Goal: Transaction & Acquisition: Purchase product/service

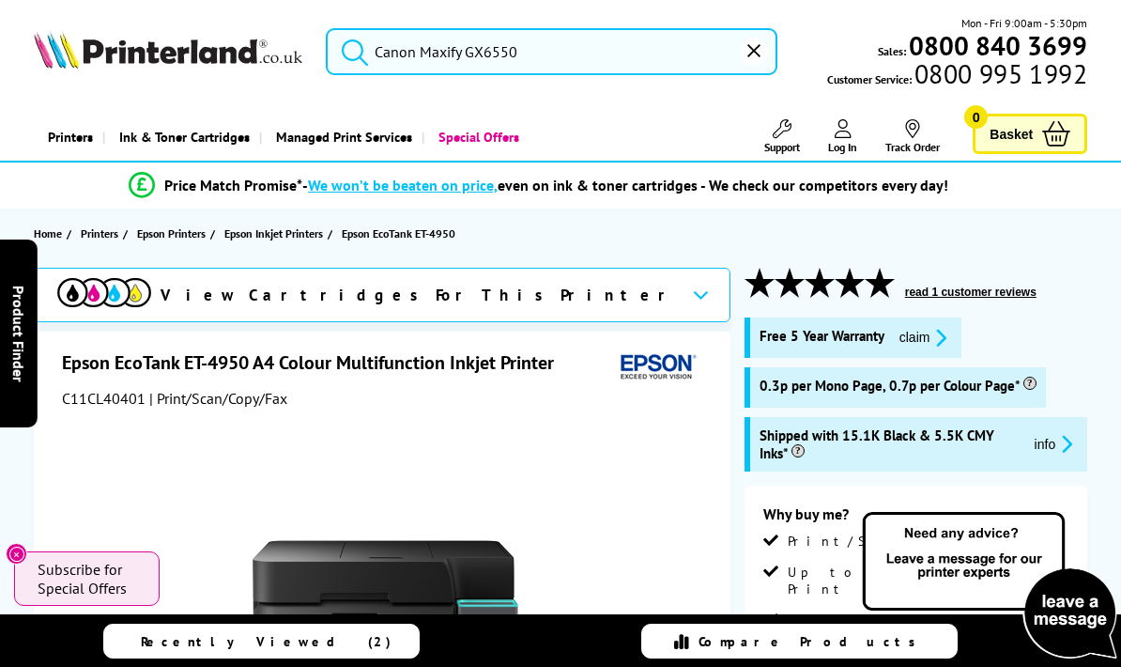
click at [361, 49] on icon "submit" at bounding box center [355, 52] width 28 height 28
click at [441, 53] on input "Canon Maxify GX6550" at bounding box center [552, 51] width 452 height 47
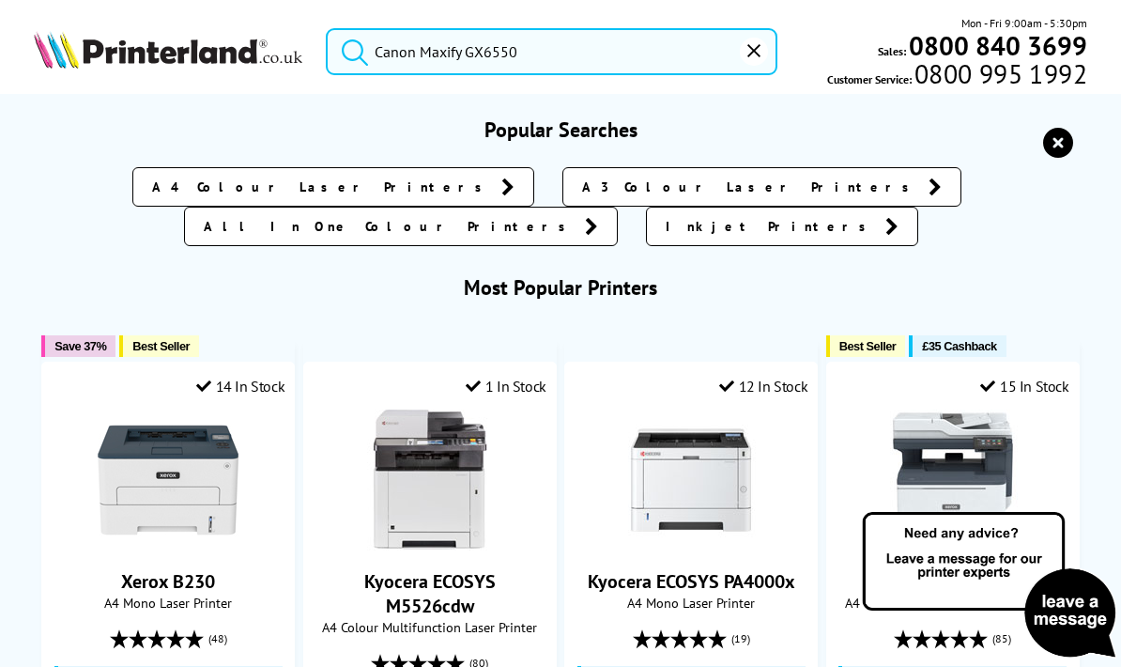
click at [545, 54] on input "Canon Maxify GX6550" at bounding box center [552, 51] width 452 height 47
click at [360, 51] on icon "submit" at bounding box center [355, 52] width 28 height 28
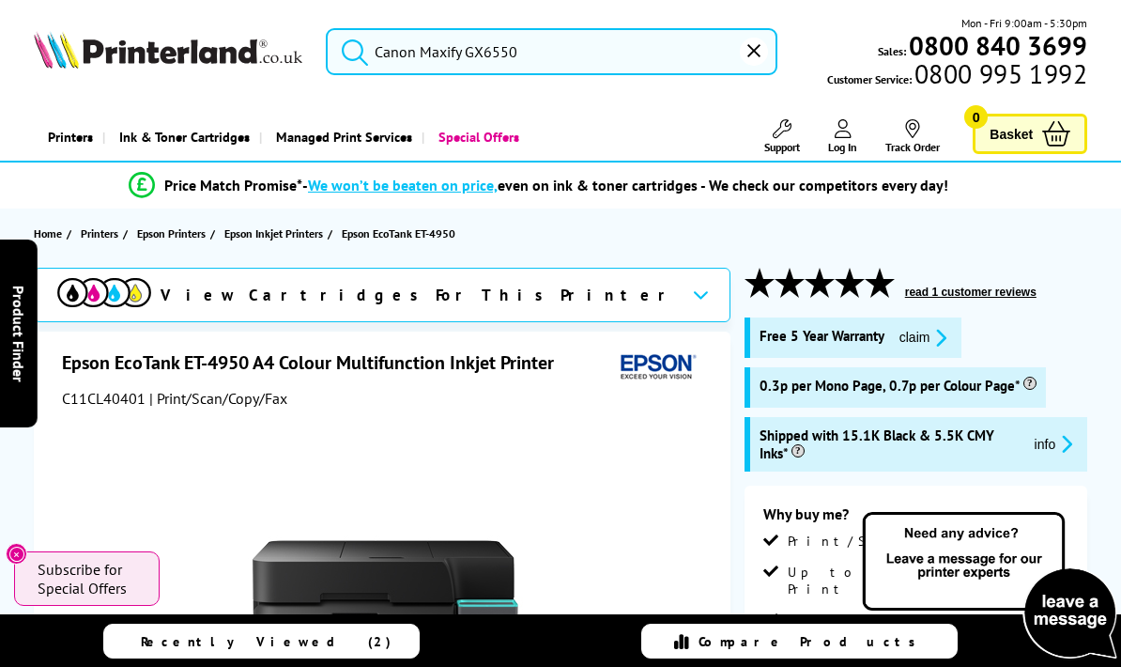
click at [373, 57] on button "submit" at bounding box center [350, 48] width 47 height 41
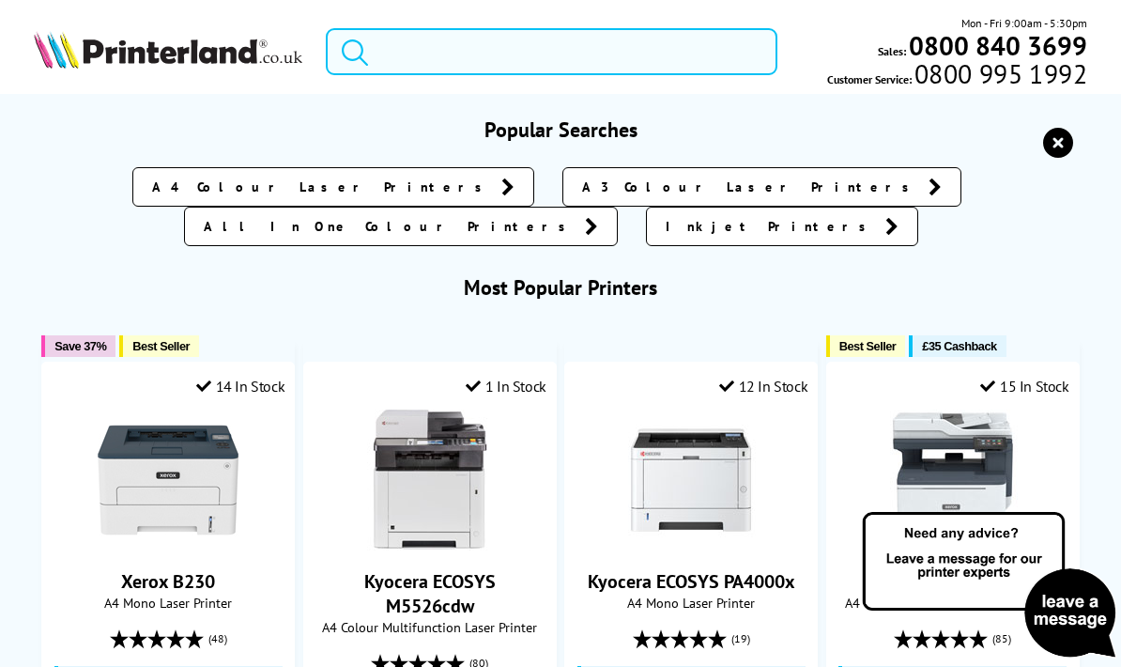
click at [382, 55] on input "search" at bounding box center [552, 51] width 452 height 47
type input "Canon Maxify GX6550"
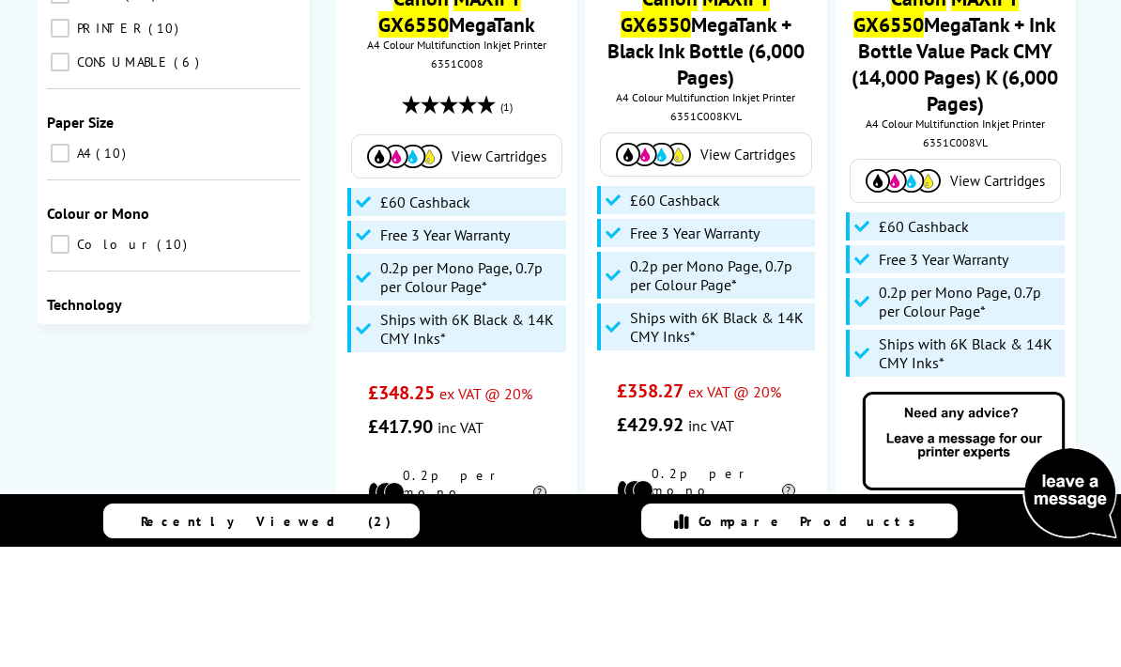
scroll to position [424, 0]
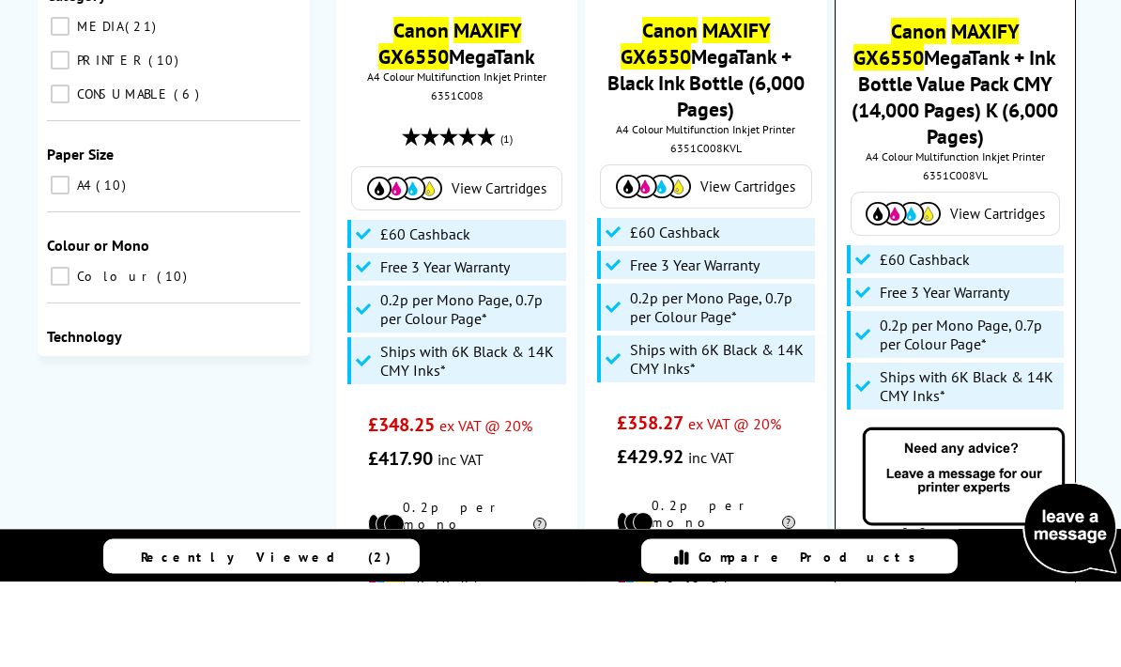
click at [917, 287] on img at bounding box center [903, 298] width 75 height 23
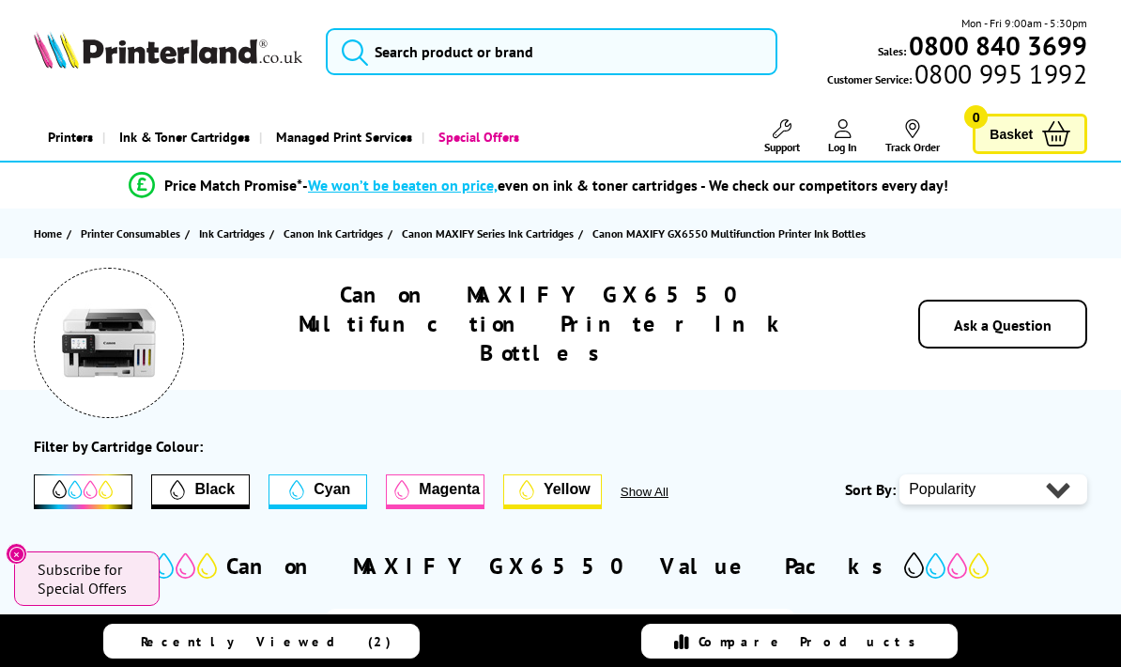
click at [295, 634] on span "Recently Viewed (2)" at bounding box center [266, 641] width 251 height 17
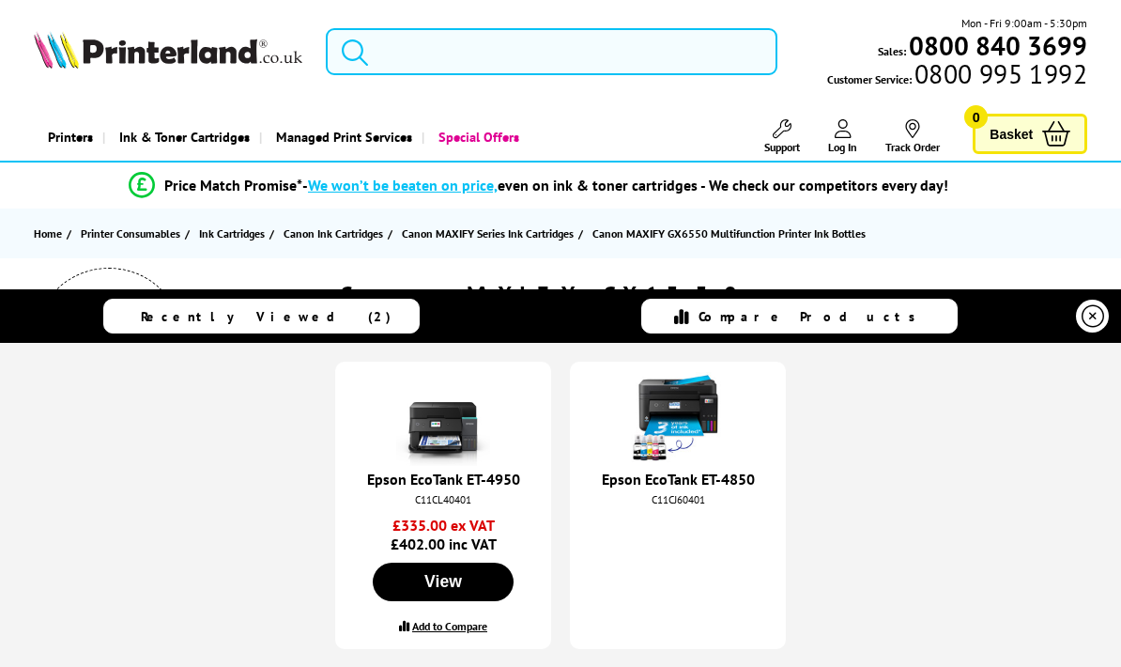
click at [401, 48] on input "search" at bounding box center [552, 51] width 452 height 47
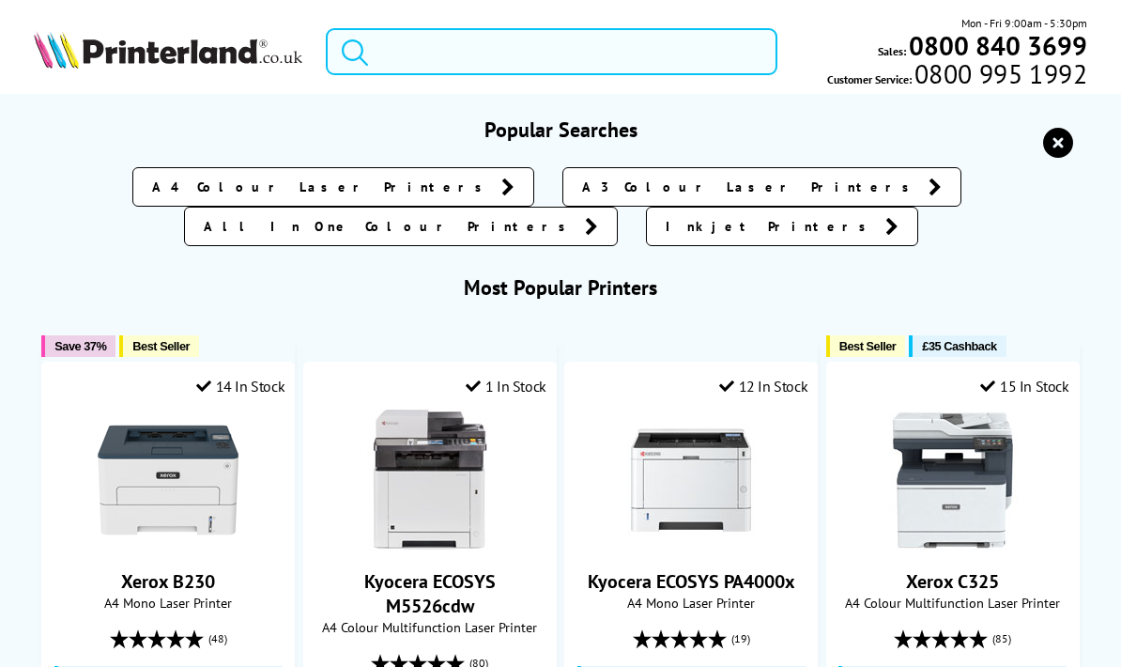
paste input "Canon Maxify GX6550"
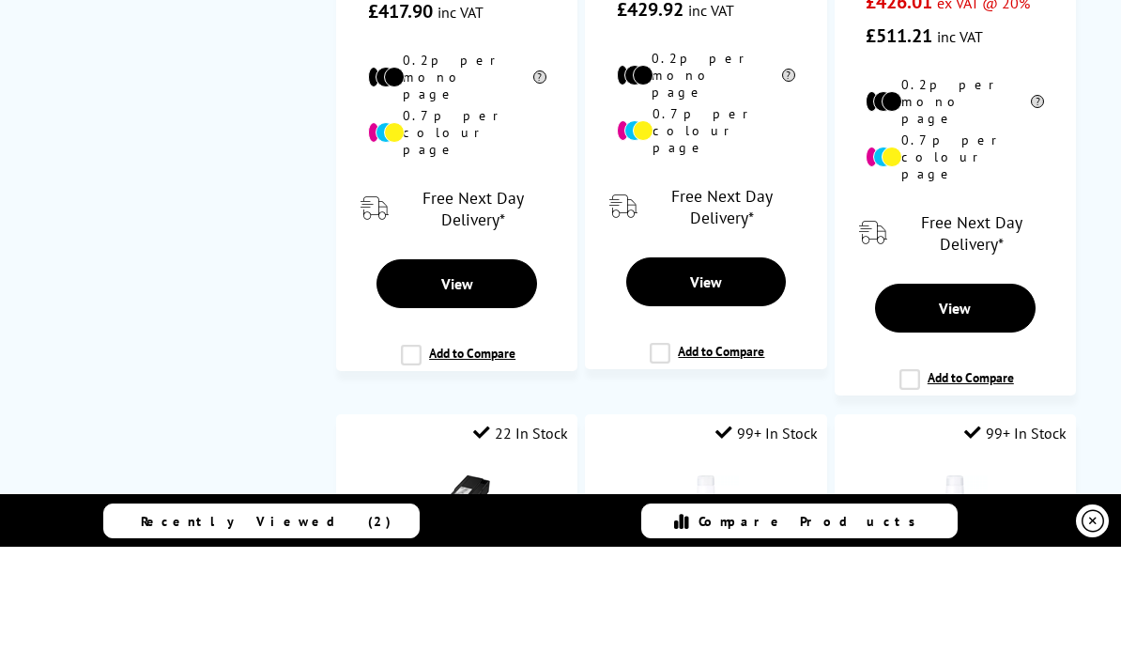
scroll to position [837, 0]
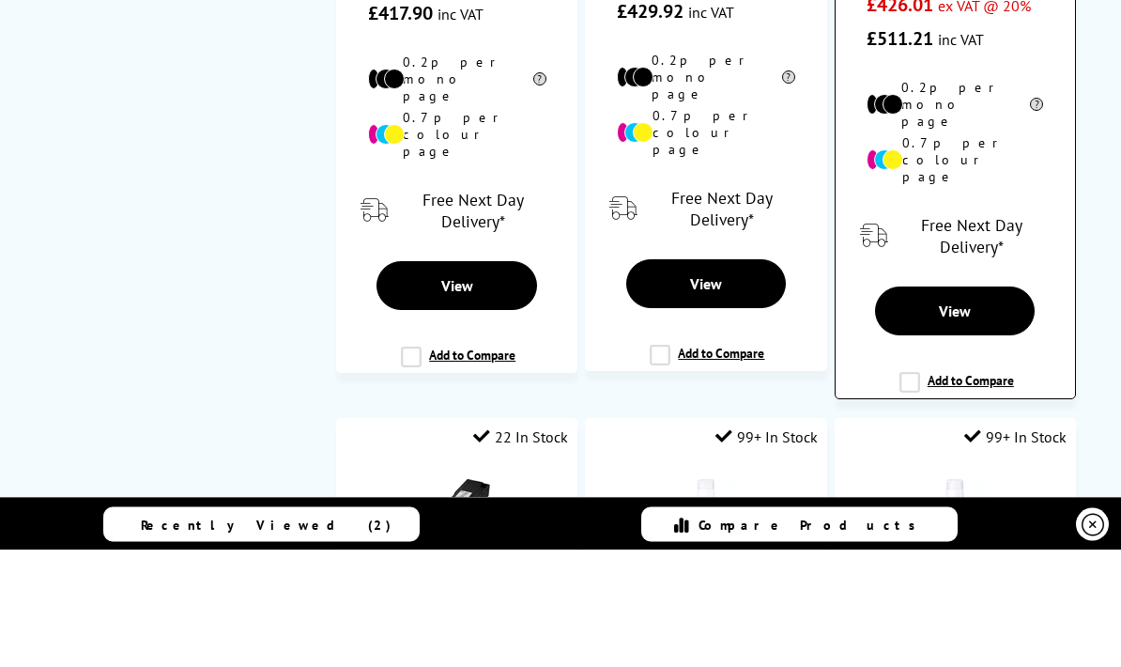
type input "Canon Maxify GX6550"
click at [903, 489] on label "Add to Compare" at bounding box center [957, 507] width 115 height 36
click at [0, 0] on input "Add to Compare" at bounding box center [0, 0] width 0 height 0
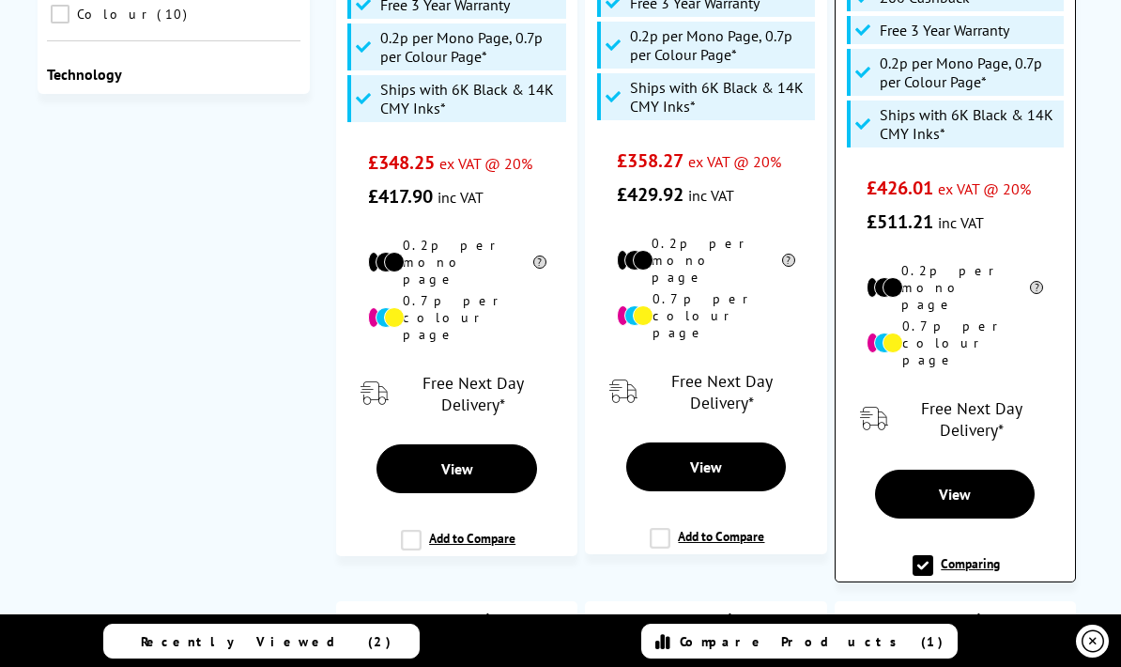
scroll to position [770, 0]
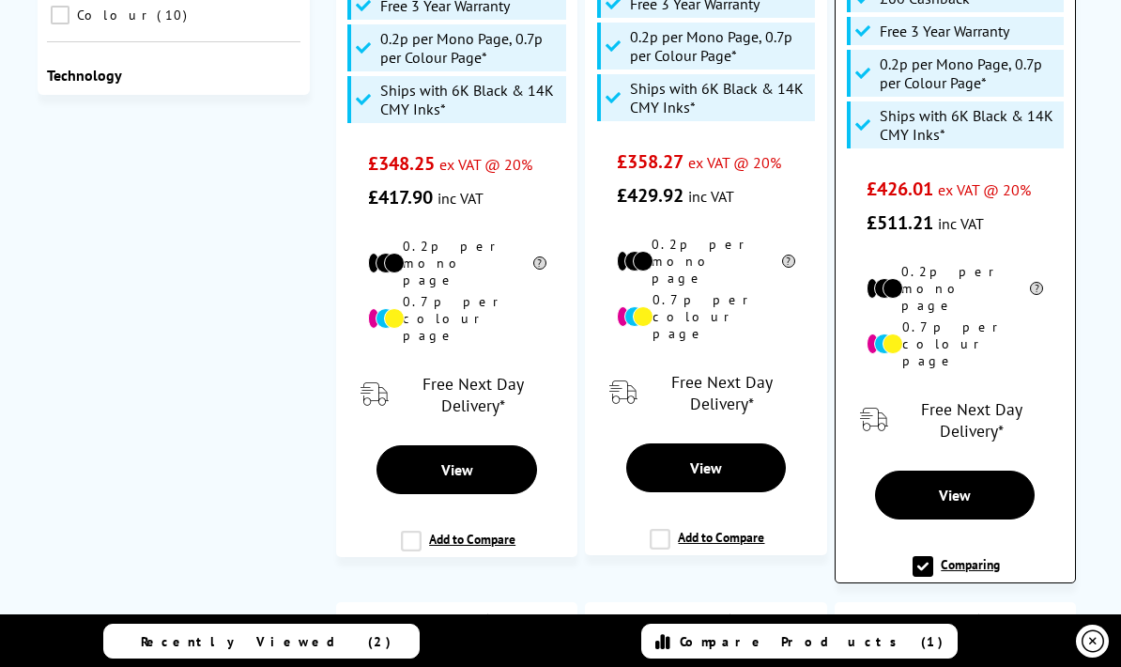
click at [932, 556] on label "Comparing" at bounding box center [956, 574] width 87 height 36
click at [0, 0] on input "Comparing" at bounding box center [0, 0] width 0 height 0
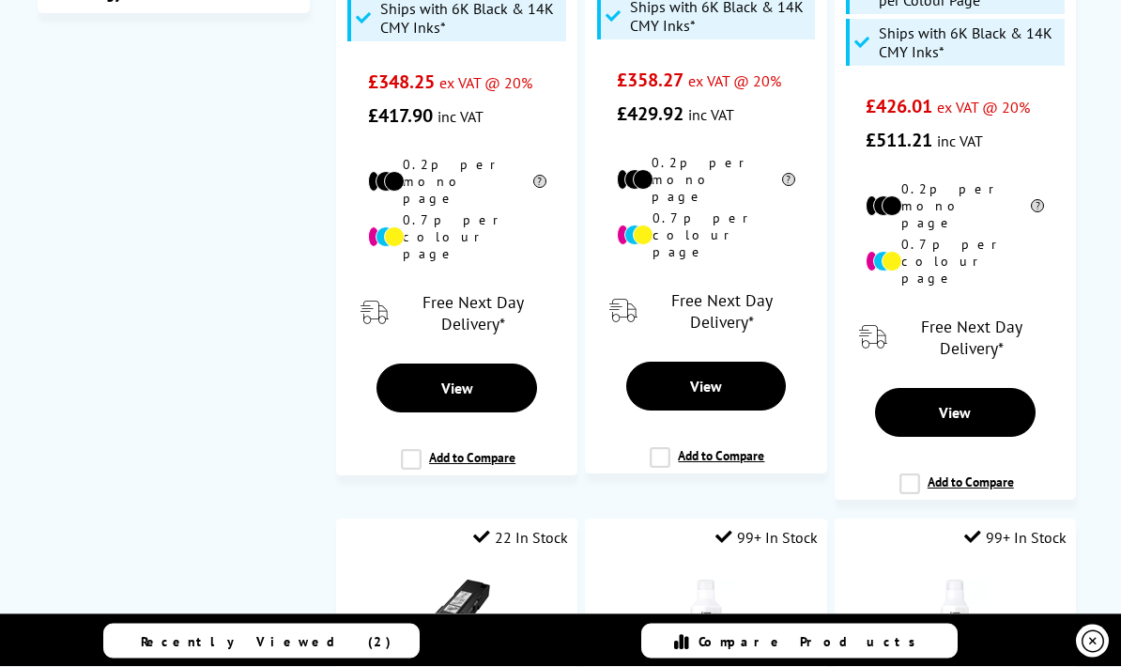
scroll to position [851, 0]
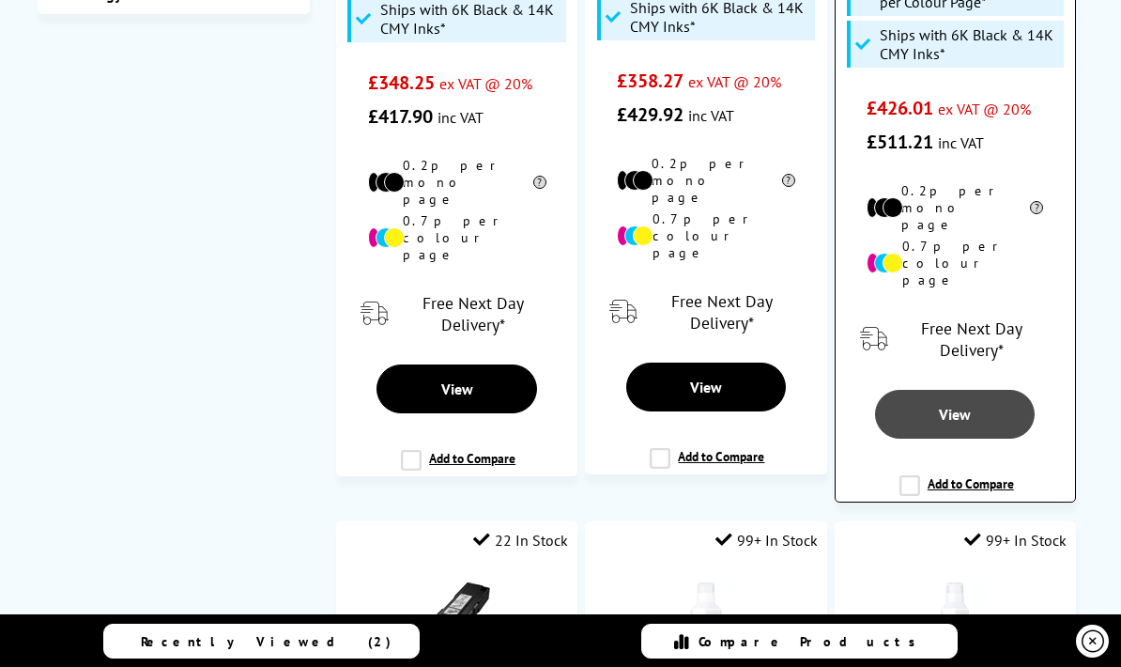
click at [946, 405] on span "View" at bounding box center [955, 414] width 32 height 19
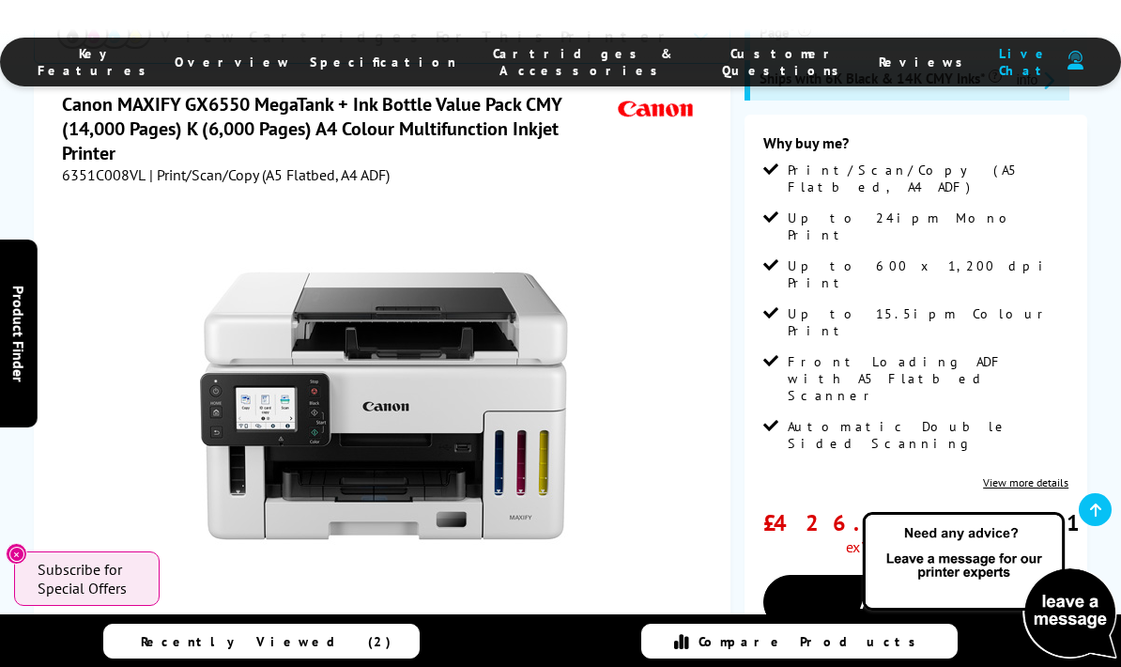
scroll to position [358, 0]
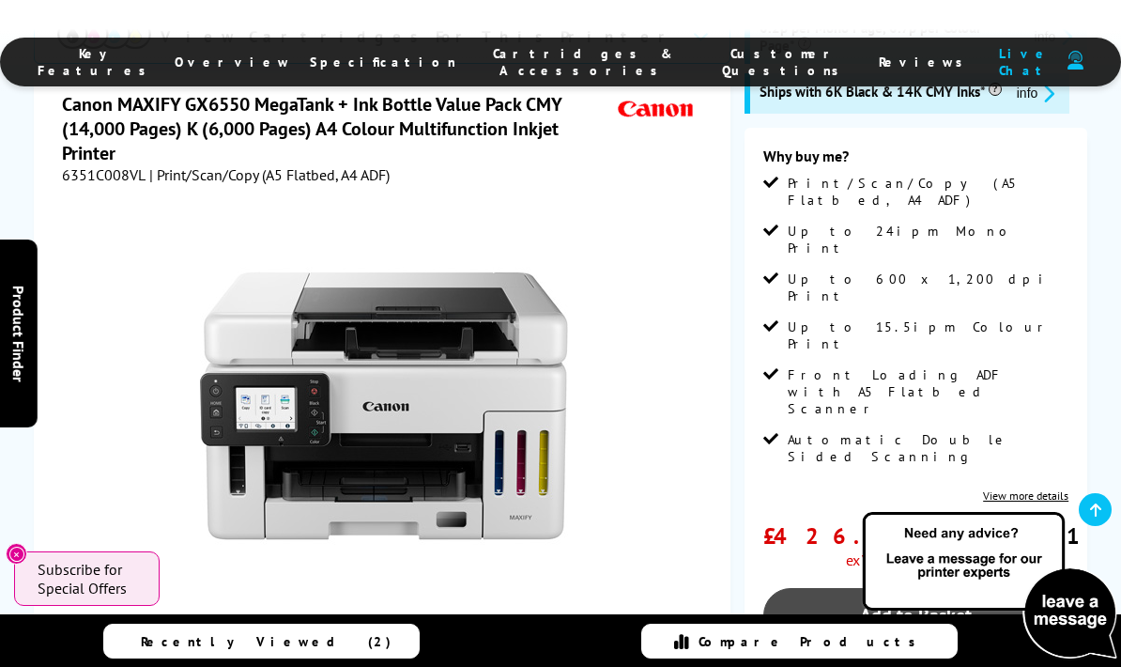
click at [1010, 588] on link "Add to Basket" at bounding box center [915, 615] width 305 height 54
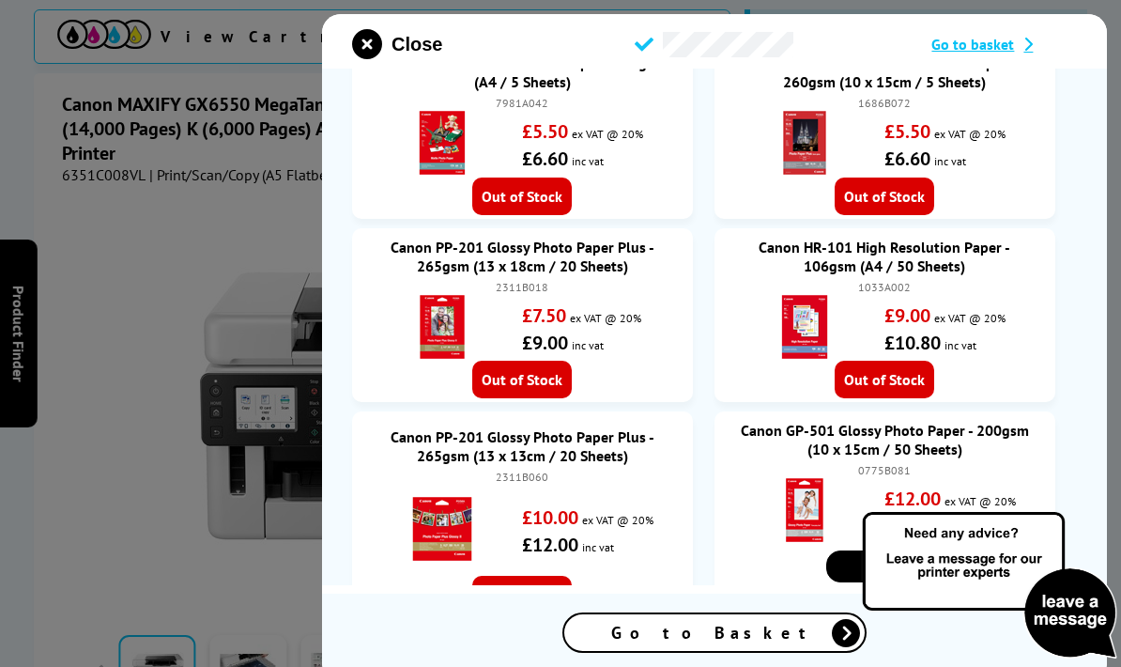
click at [1110, 393] on div at bounding box center [560, 333] width 1121 height 667
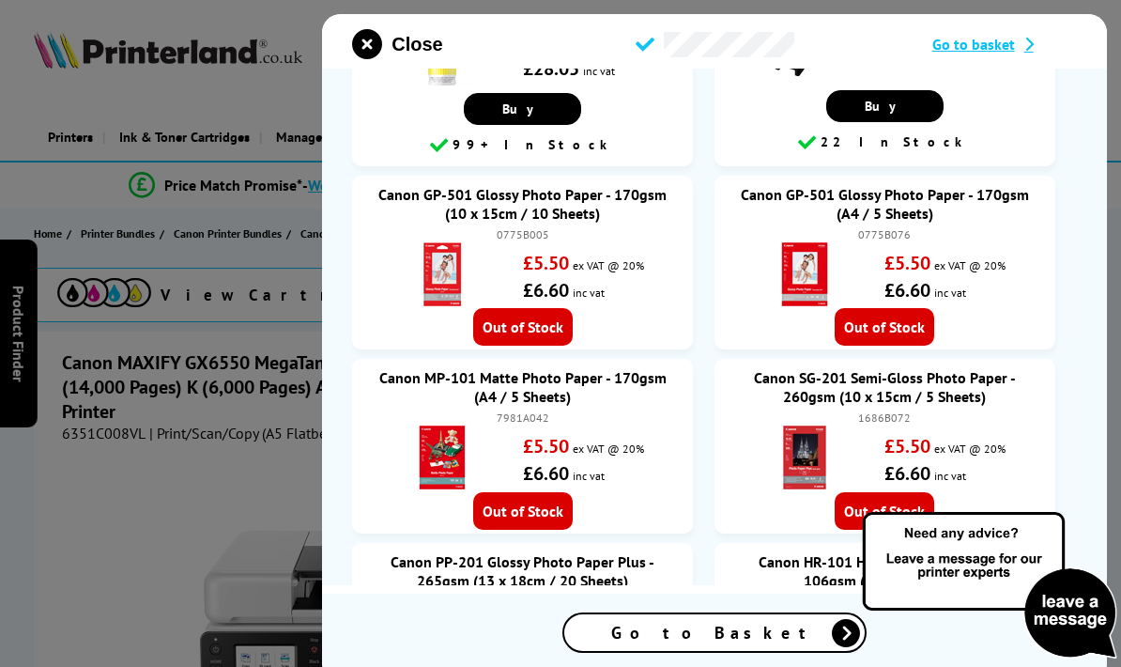
scroll to position [603, 0]
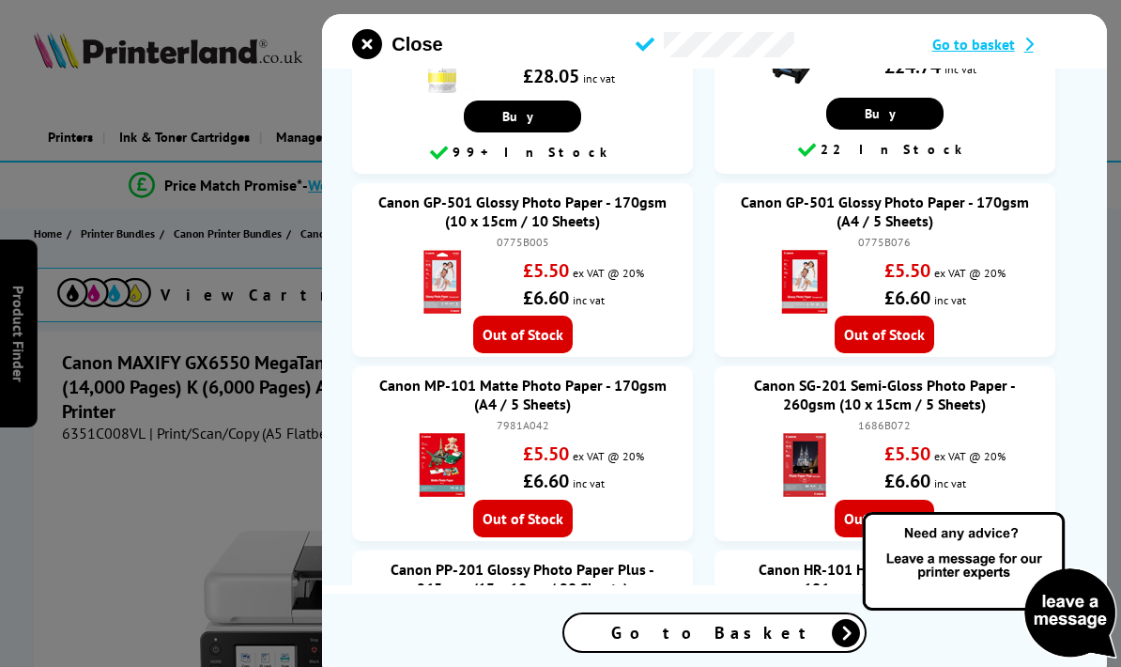
click at [978, 40] on span "Go to basket" at bounding box center [974, 44] width 83 height 19
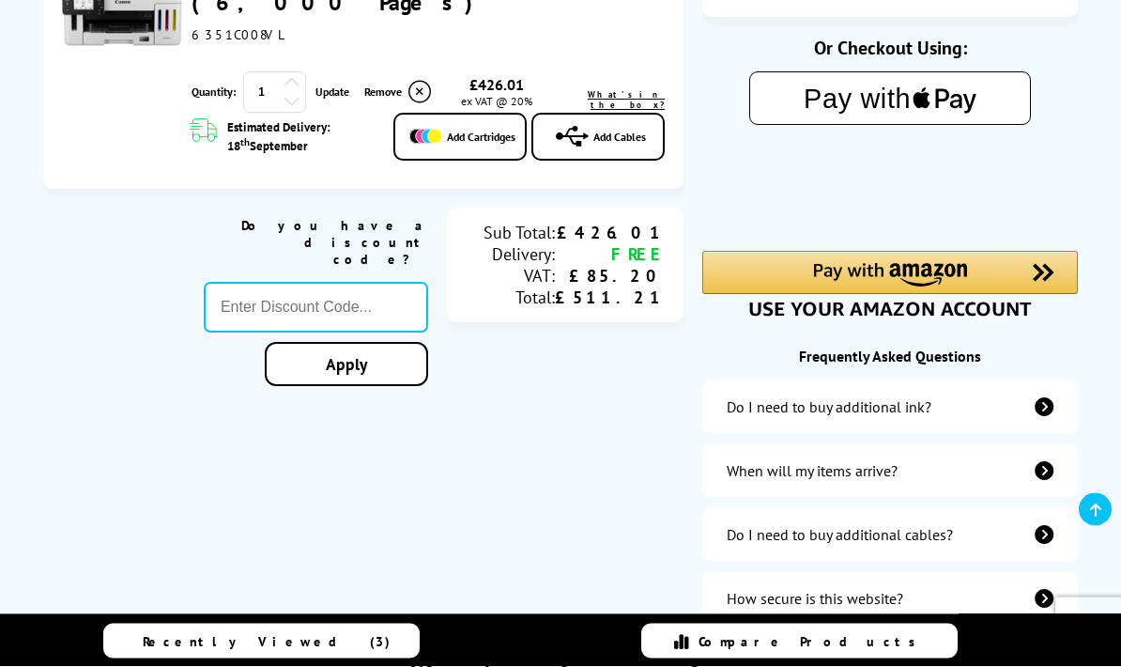
scroll to position [436, 0]
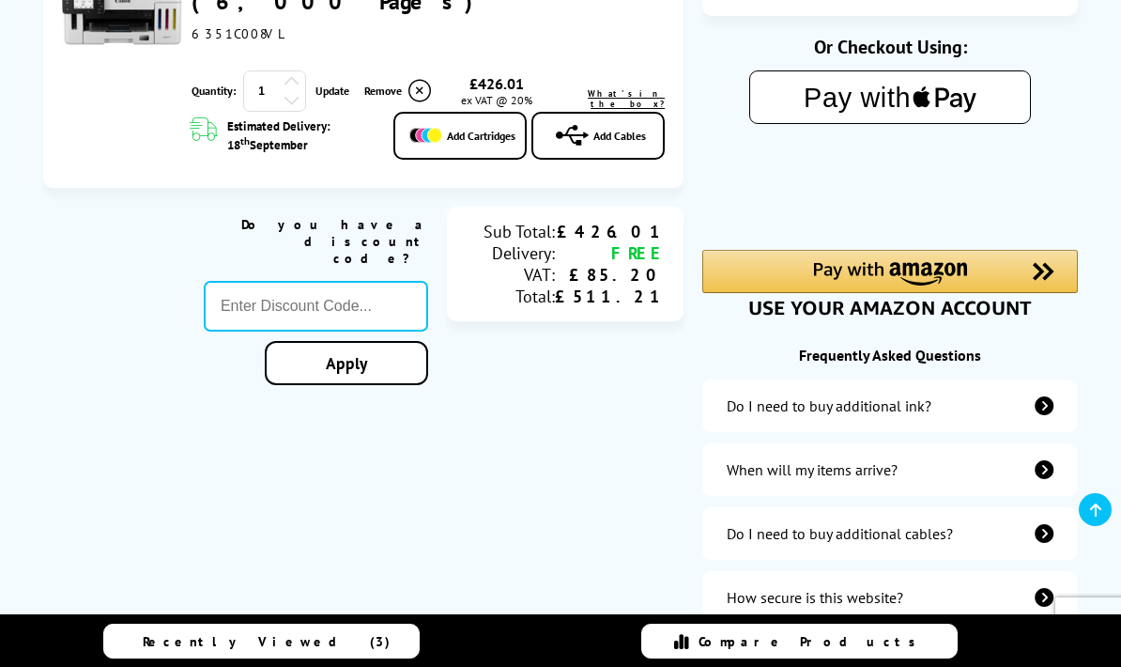
click at [1045, 402] on div "Do I need to buy additional ink?" at bounding box center [890, 405] width 376 height 53
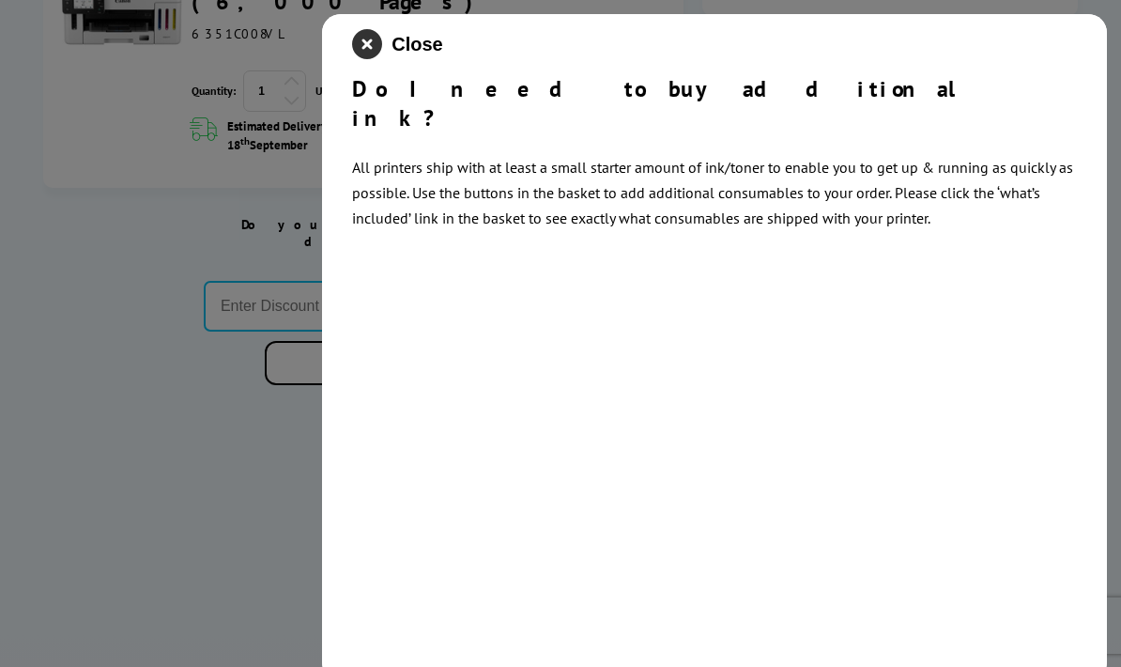
click at [361, 32] on icon "close modal" at bounding box center [367, 44] width 30 height 30
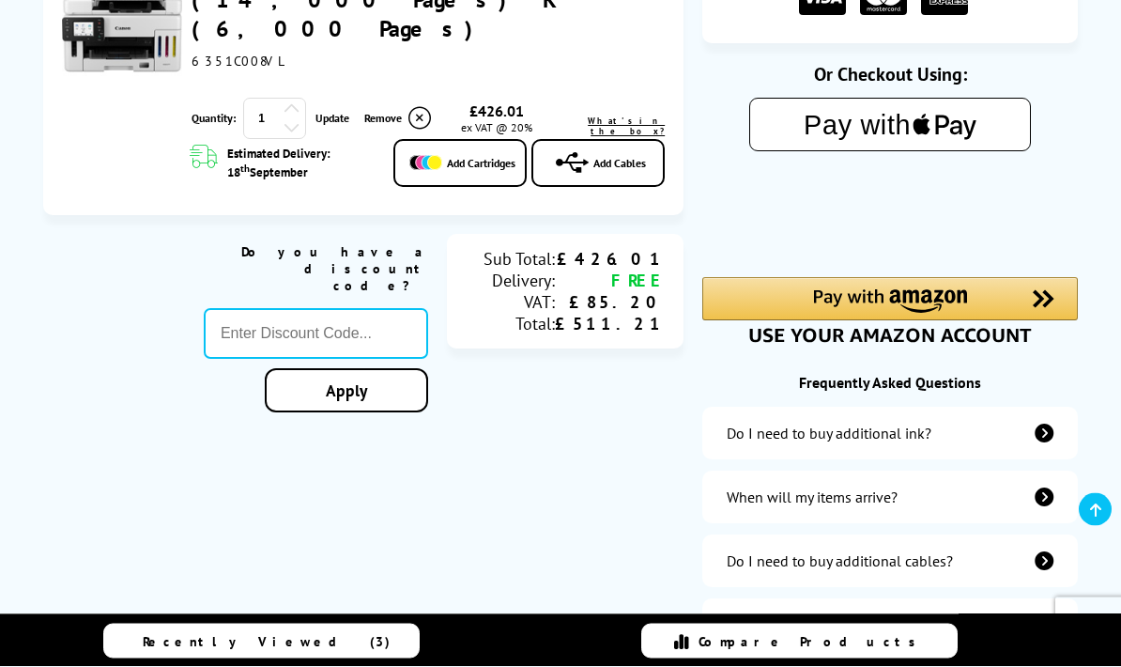
scroll to position [0, 0]
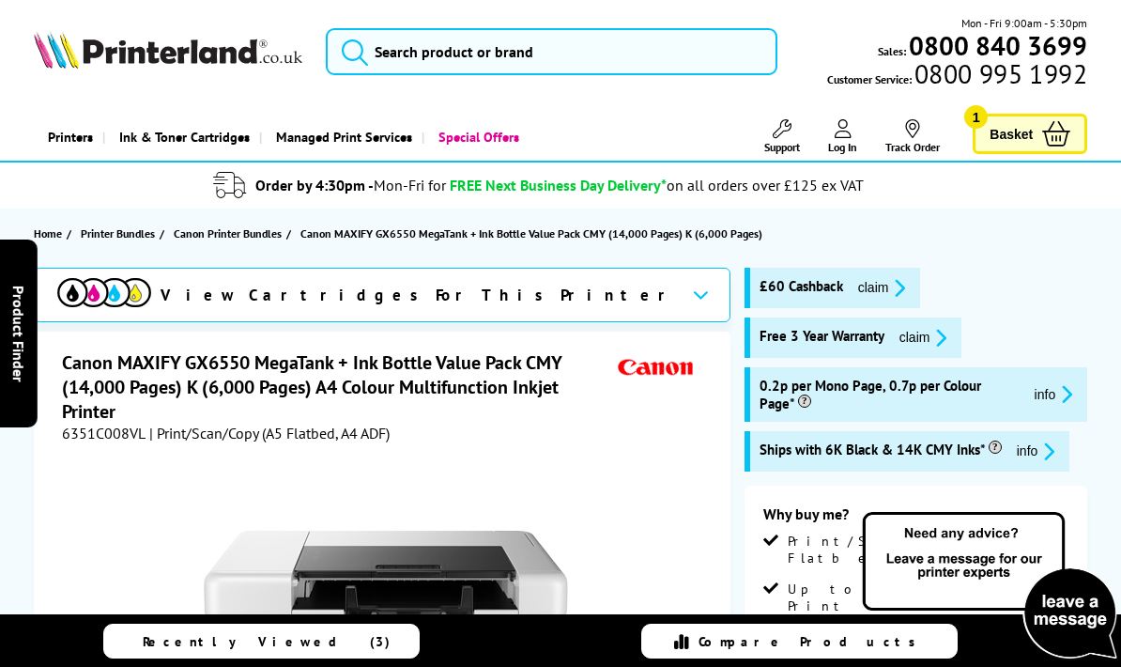
click at [846, 285] on span "claim" at bounding box center [877, 288] width 69 height 22
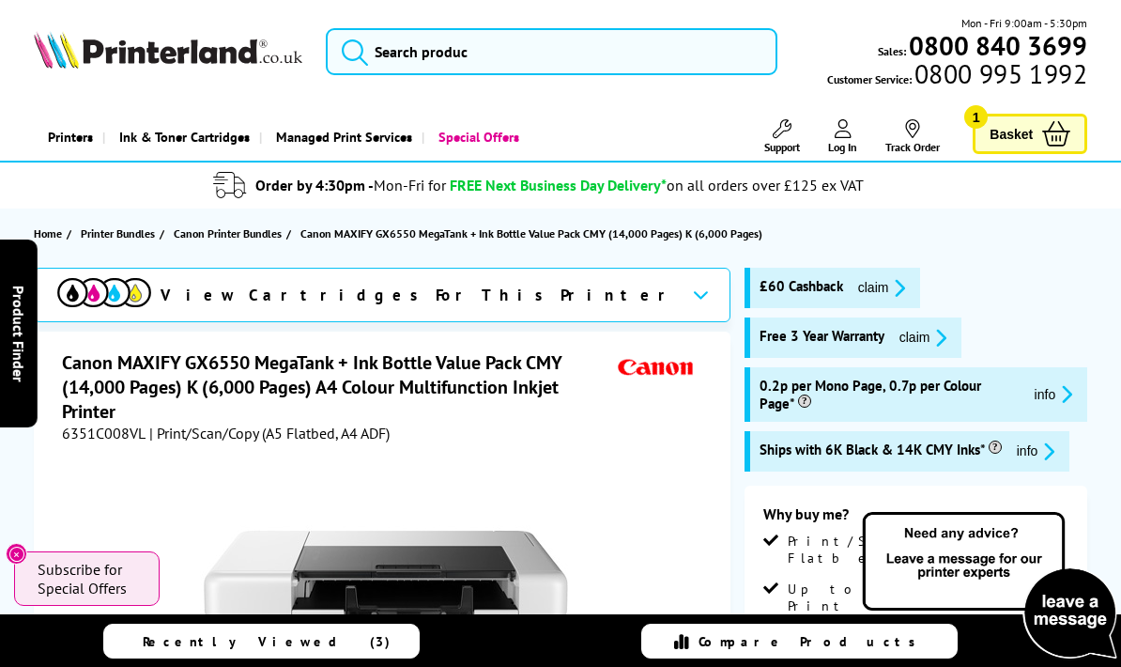
click at [912, 279] on button "claim" at bounding box center [882, 288] width 59 height 22
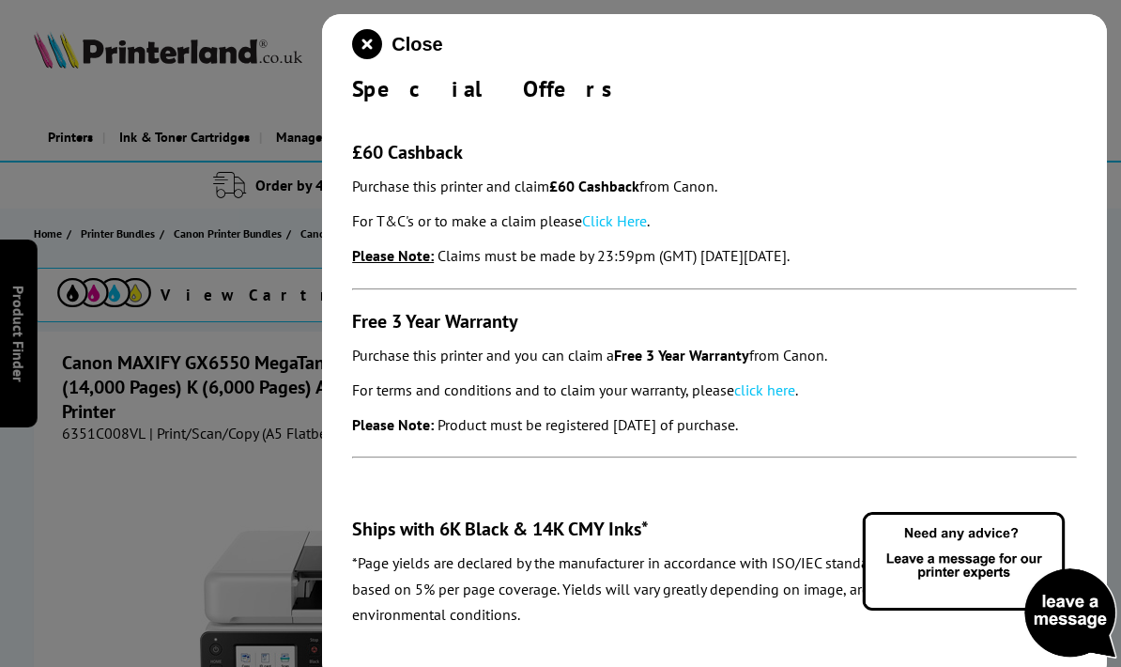
click at [625, 222] on link "Click Here" at bounding box center [614, 220] width 65 height 19
click at [370, 29] on icon "close modal" at bounding box center [367, 44] width 30 height 30
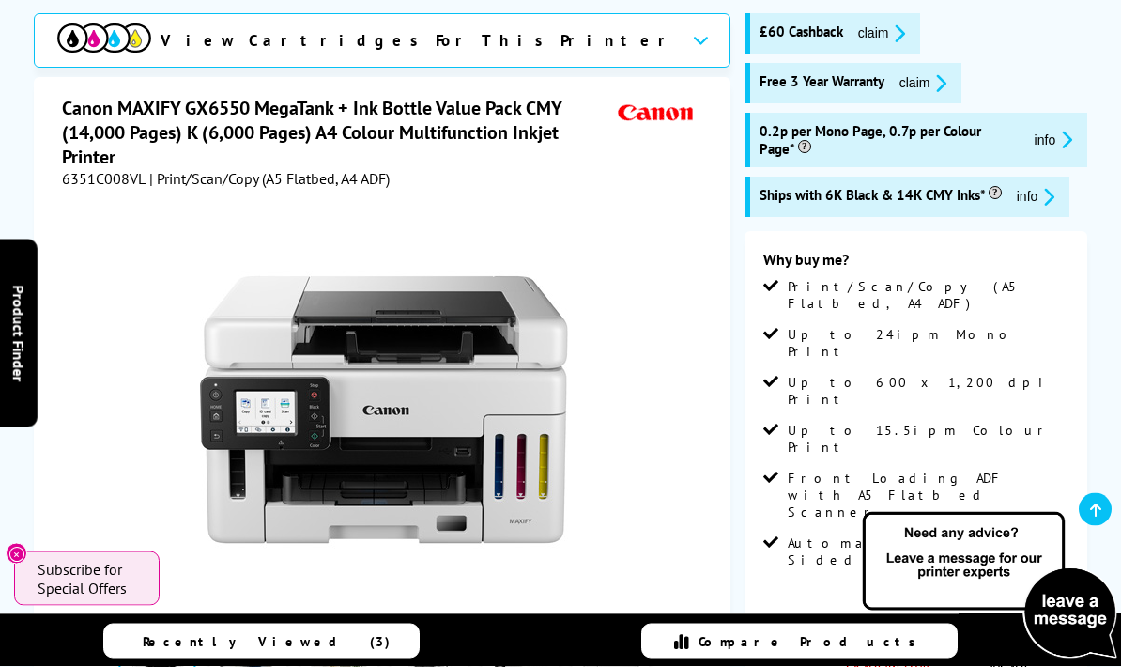
scroll to position [224, 0]
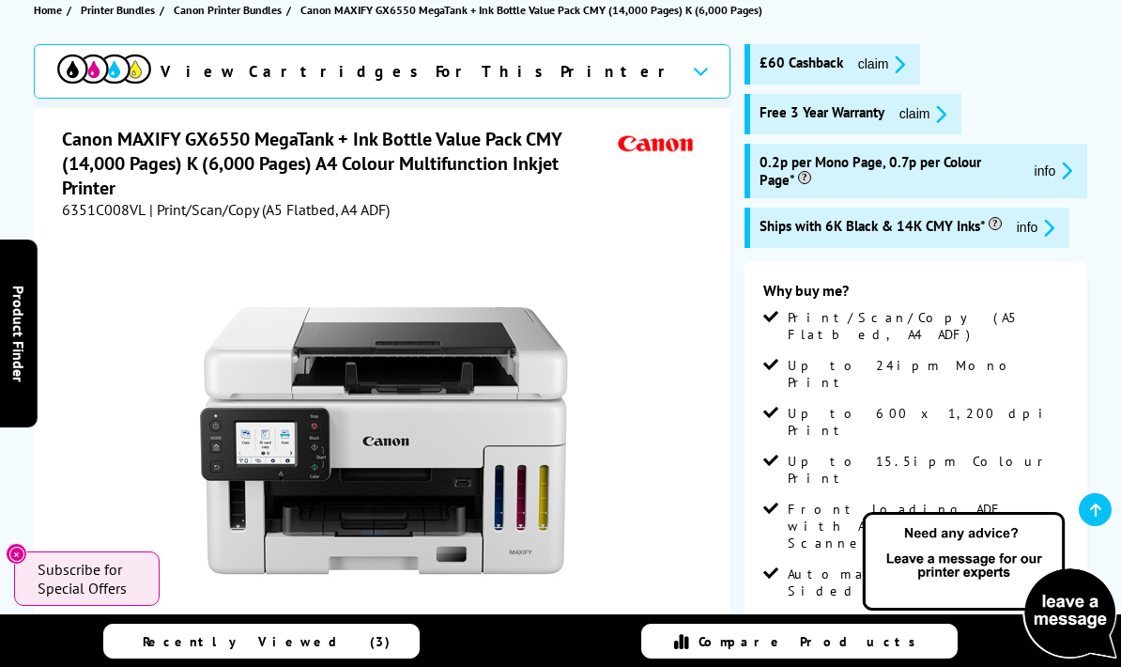
click at [843, 63] on span "claim" at bounding box center [877, 65] width 69 height 22
click at [853, 69] on button "claim" at bounding box center [882, 65] width 59 height 22
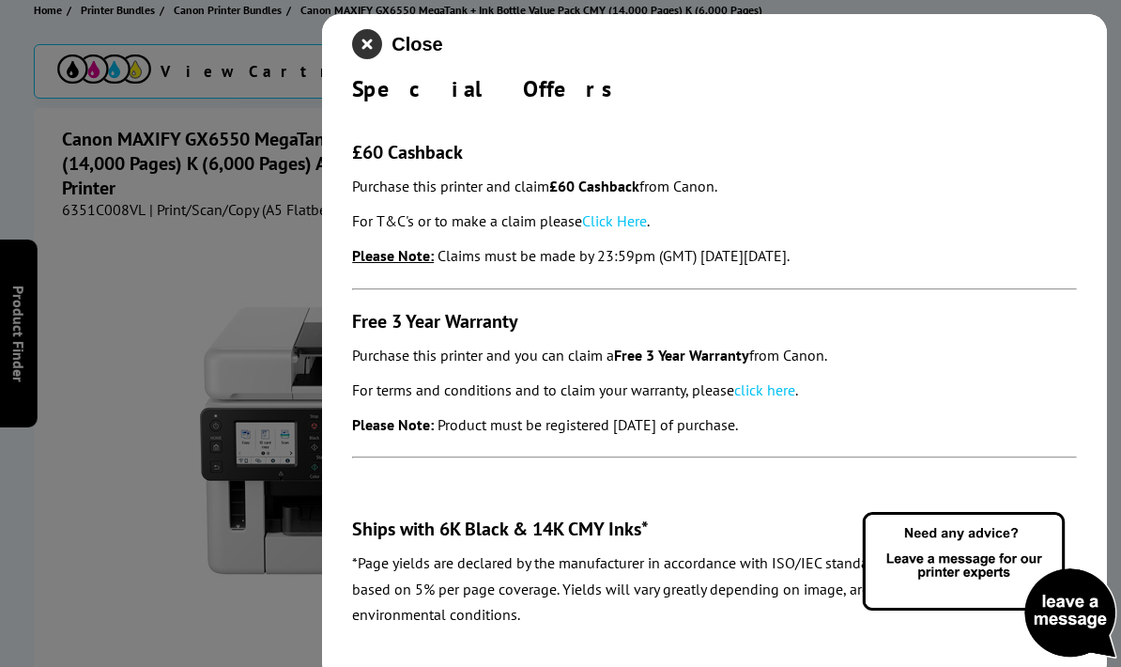
click at [373, 43] on icon "close modal" at bounding box center [367, 44] width 30 height 30
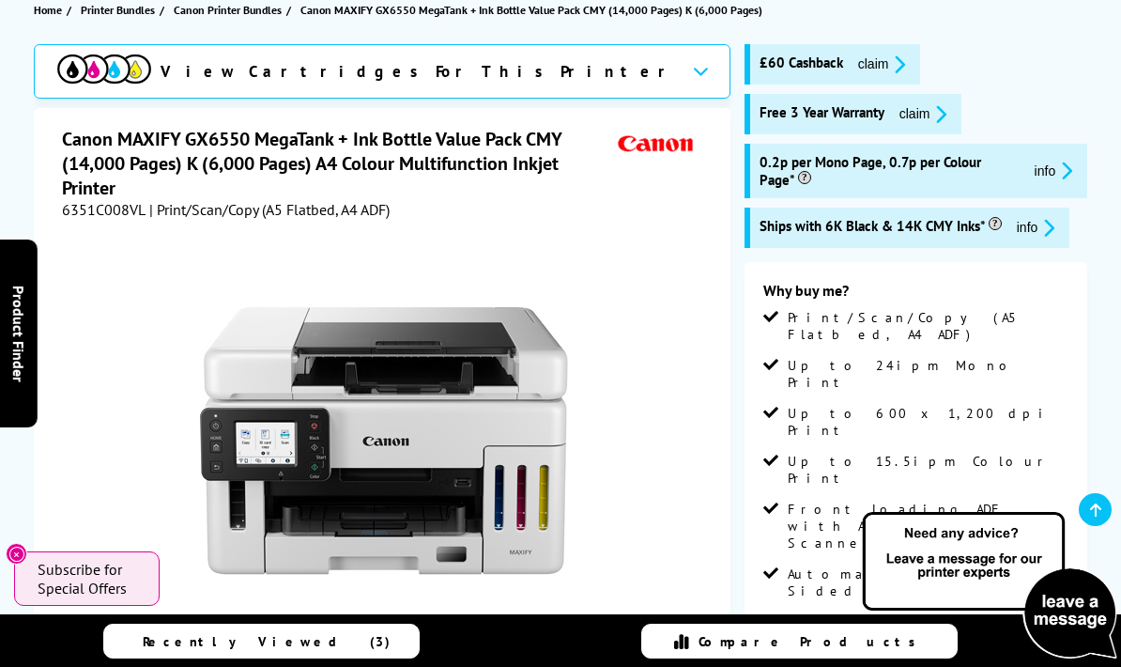
scroll to position [0, 0]
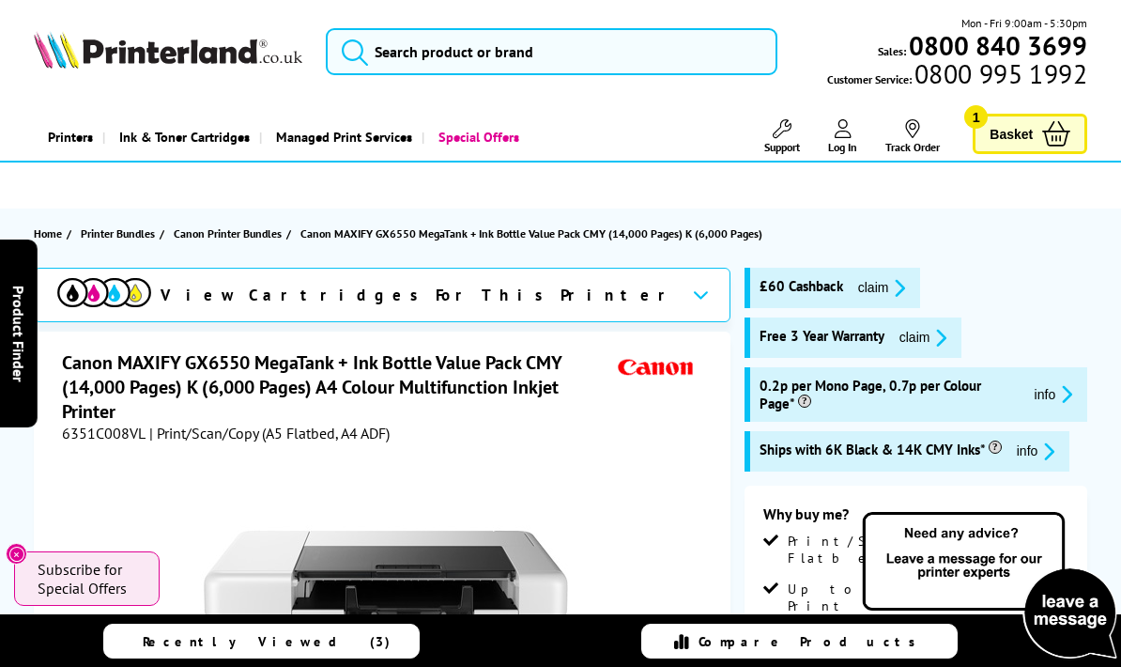
click at [1022, 126] on span "Basket" at bounding box center [1011, 133] width 43 height 25
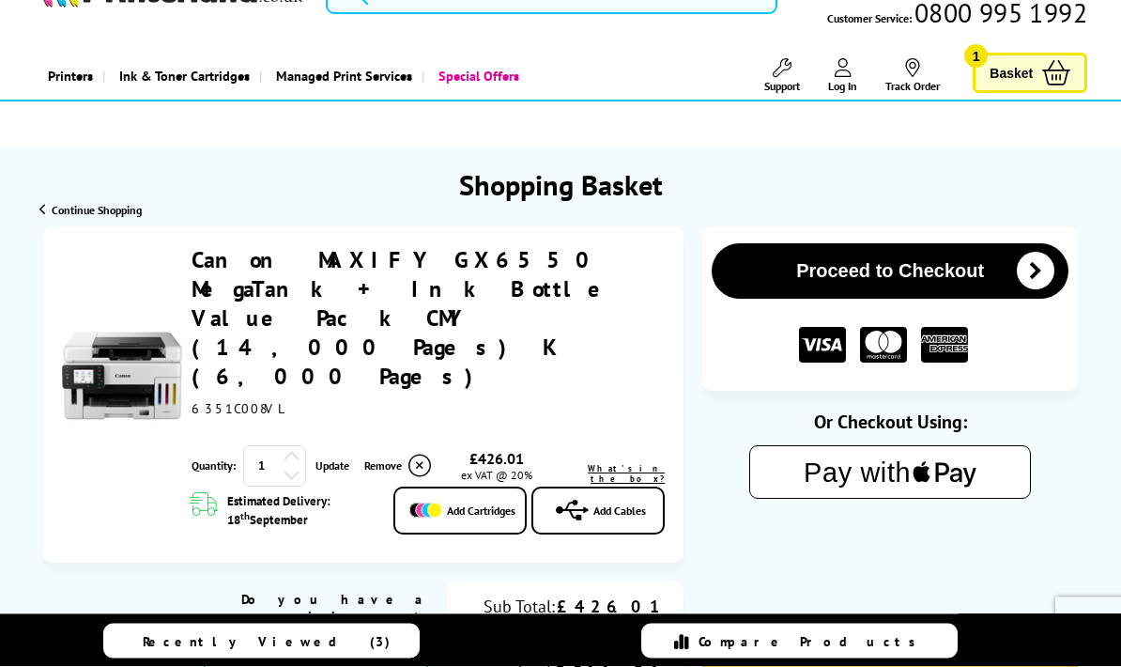
scroll to position [61, 0]
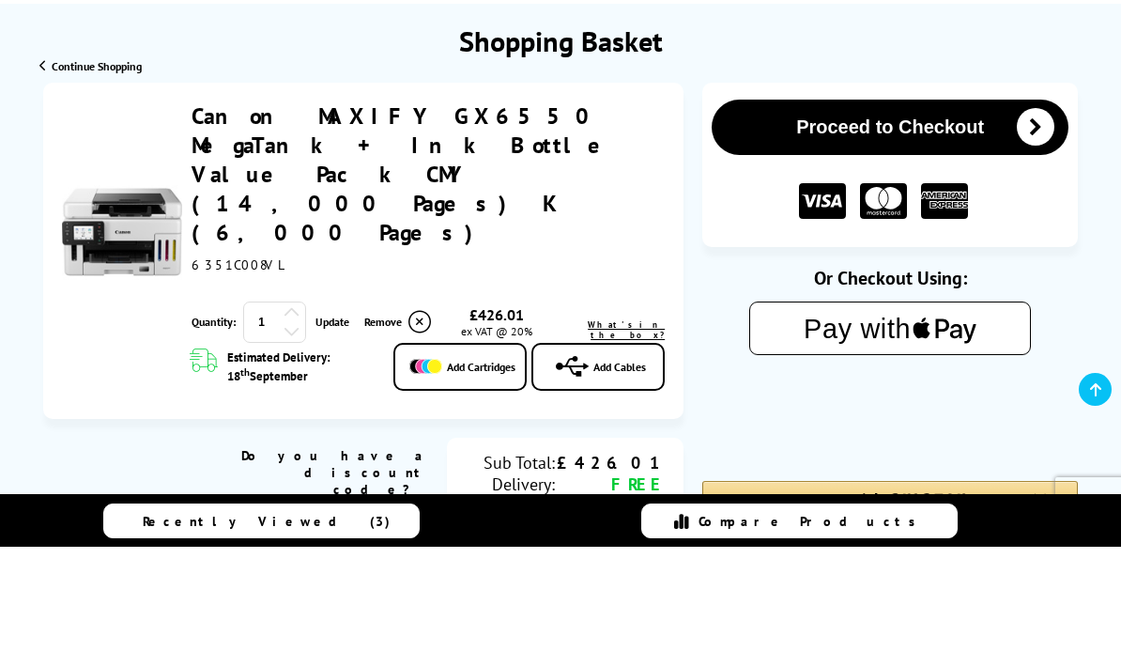
scroll to position [99, 0]
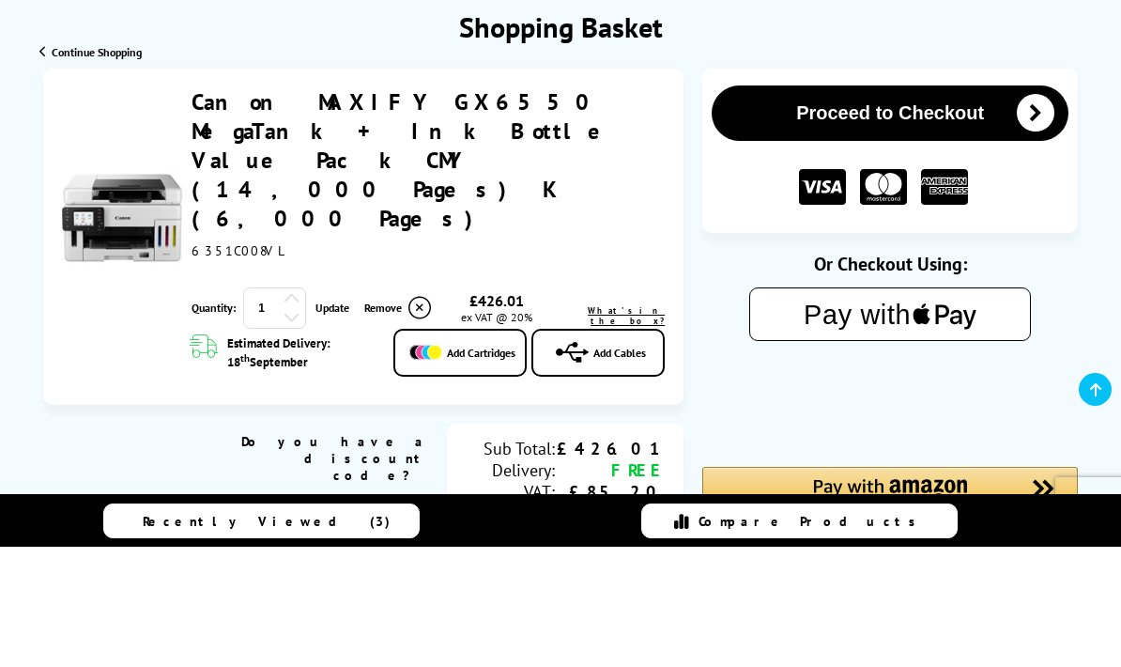
type input "[DATE]"
click at [335, 471] on div "Proceed to Checkout Shopping Basket 1 Update" at bounding box center [560, 581] width 1121 height 784
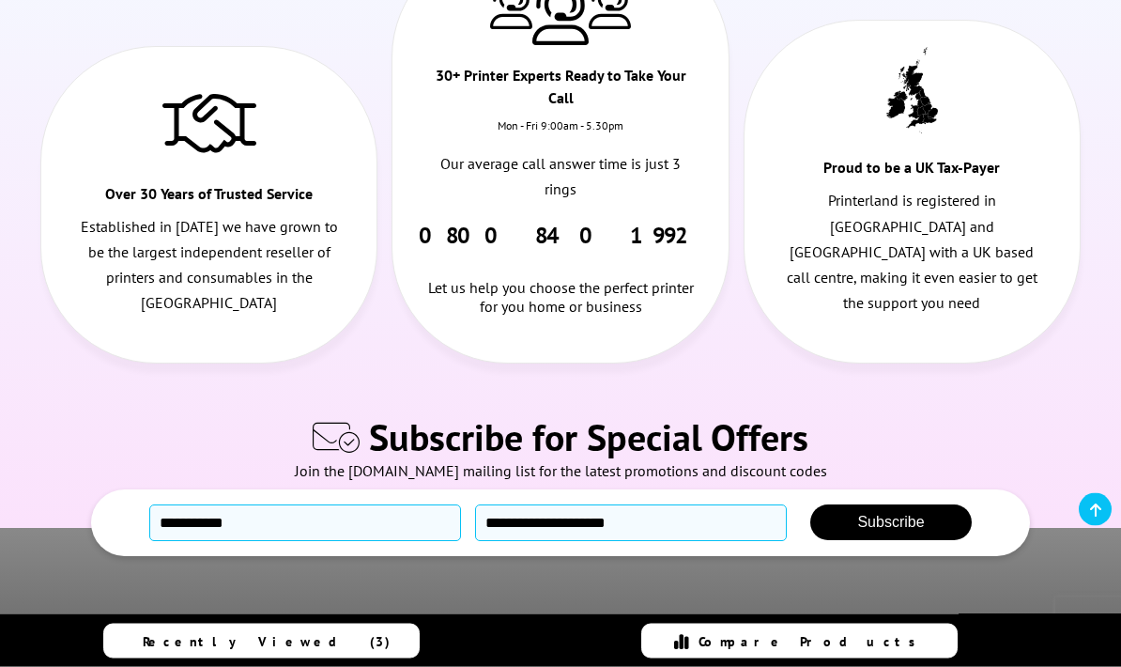
scroll to position [1195, 0]
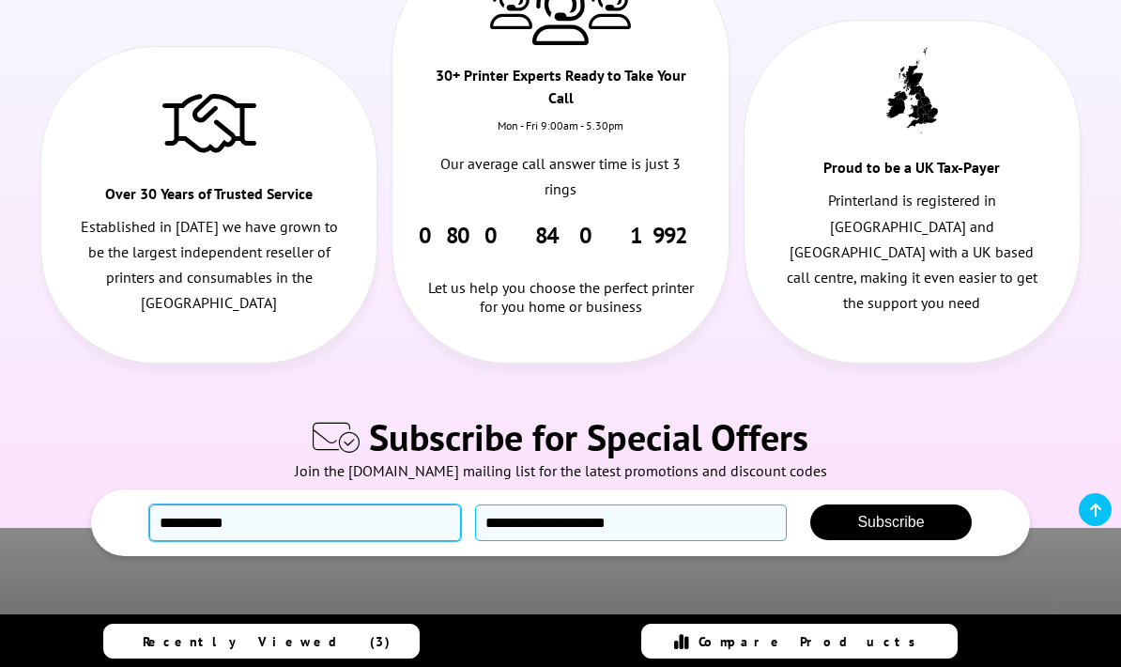
click at [376, 541] on input "text" at bounding box center [305, 522] width 312 height 37
type input "**********"
click at [571, 541] on input "email" at bounding box center [631, 522] width 312 height 37
type input "**********"
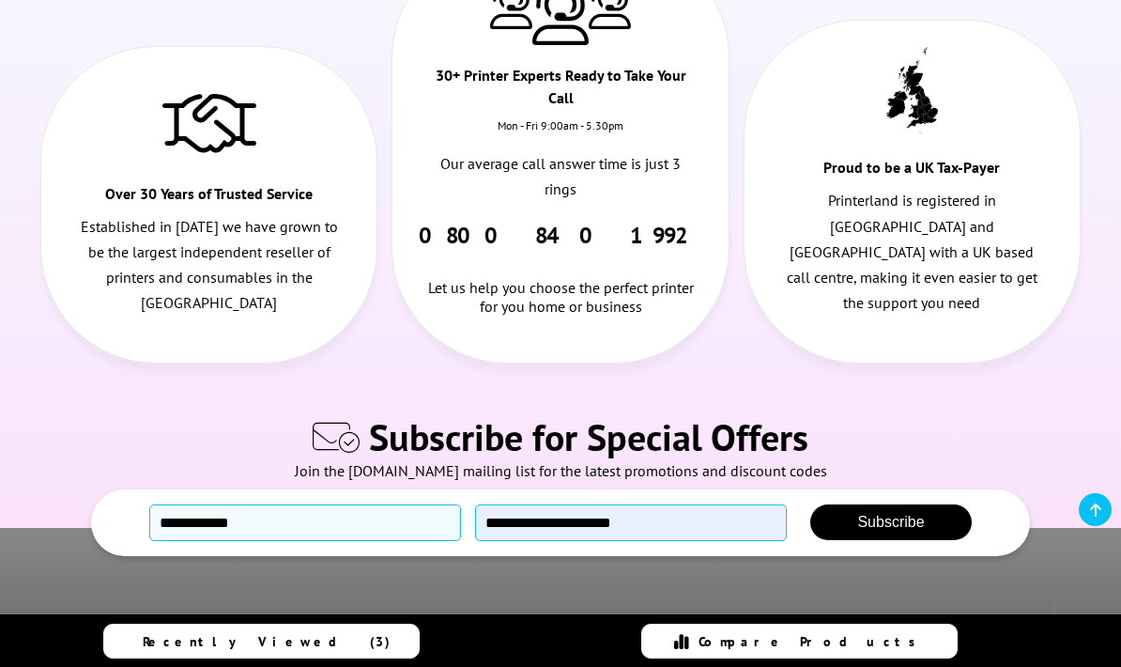
click at [886, 530] on span "Subscribe" at bounding box center [890, 522] width 67 height 16
click at [876, 530] on span "Subscribe" at bounding box center [890, 522] width 67 height 16
click at [877, 530] on span "Subscribe" at bounding box center [890, 522] width 67 height 16
click at [884, 530] on span "Subscribe" at bounding box center [890, 522] width 67 height 16
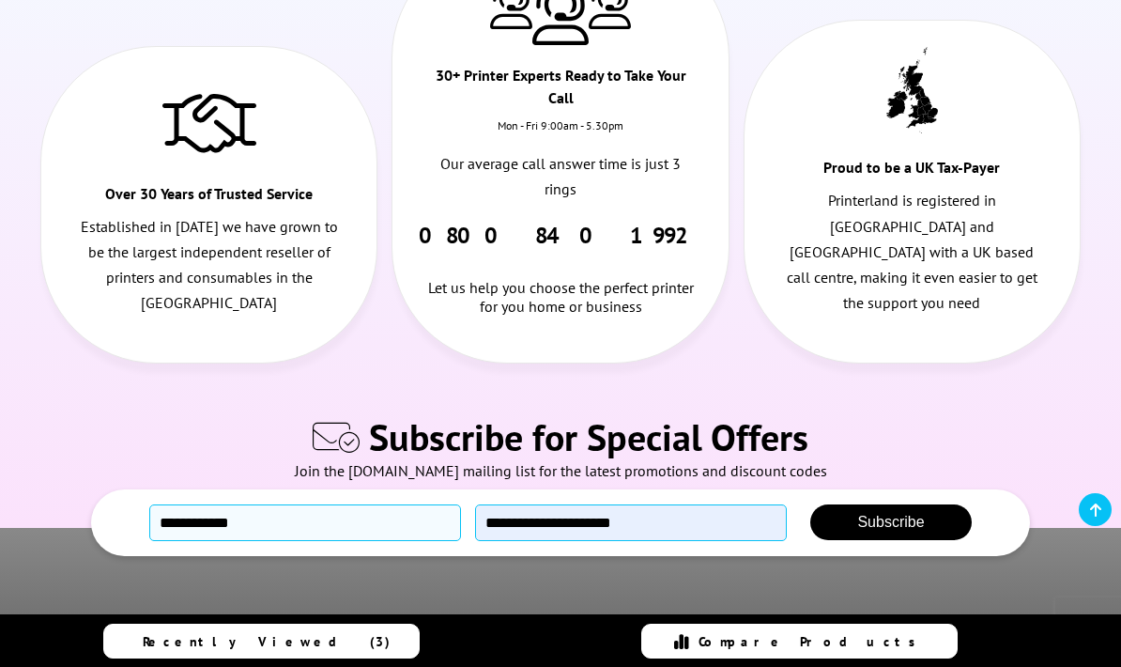
click at [883, 530] on span "Subscribe" at bounding box center [890, 522] width 67 height 16
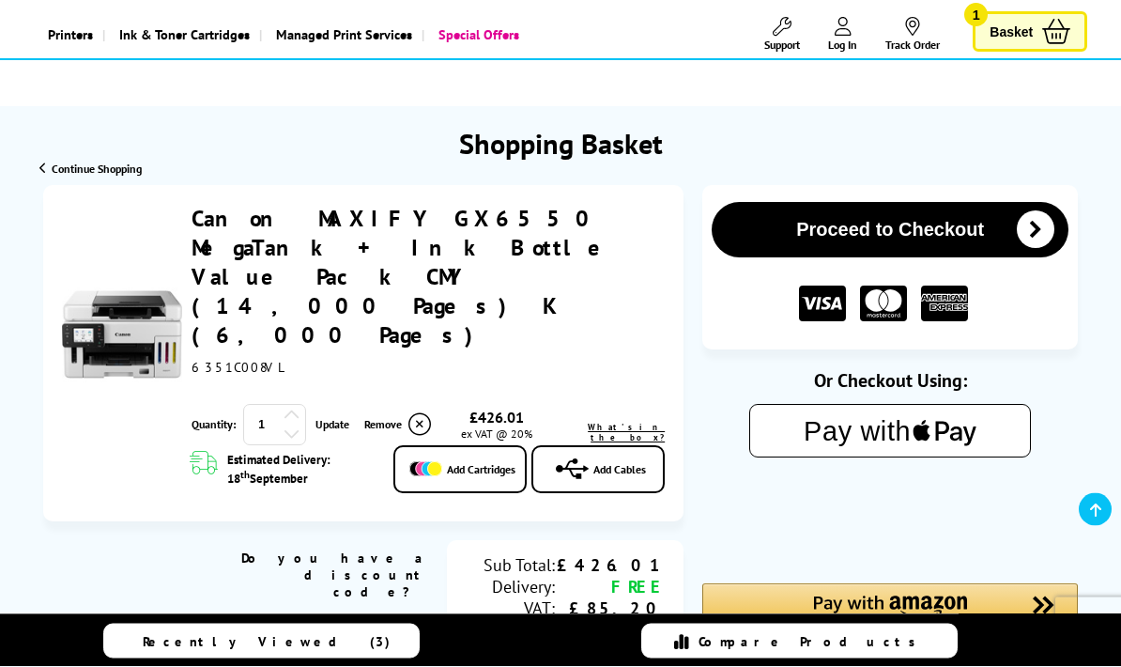
scroll to position [0, 0]
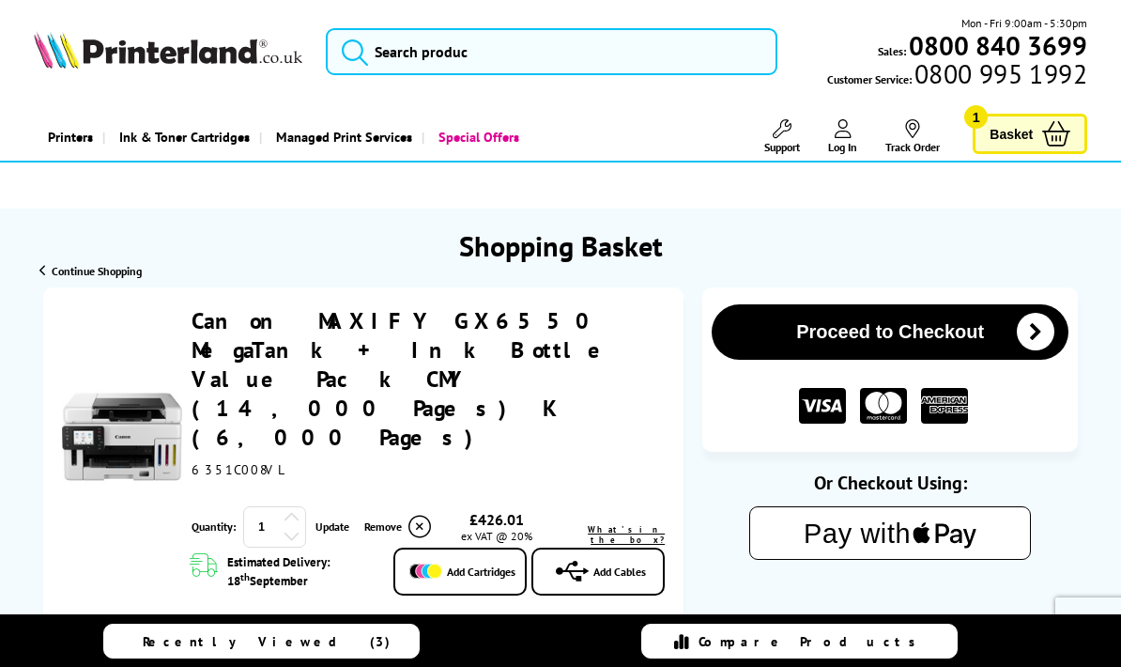
click at [854, 131] on link "Log In" at bounding box center [842, 136] width 29 height 35
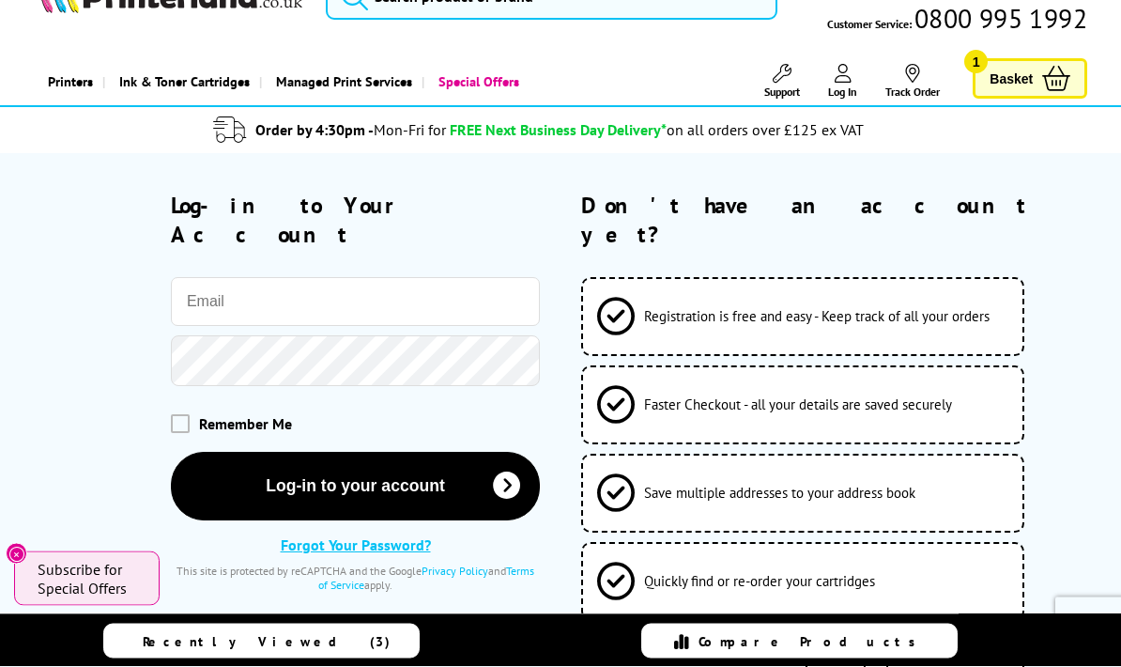
scroll to position [55, 0]
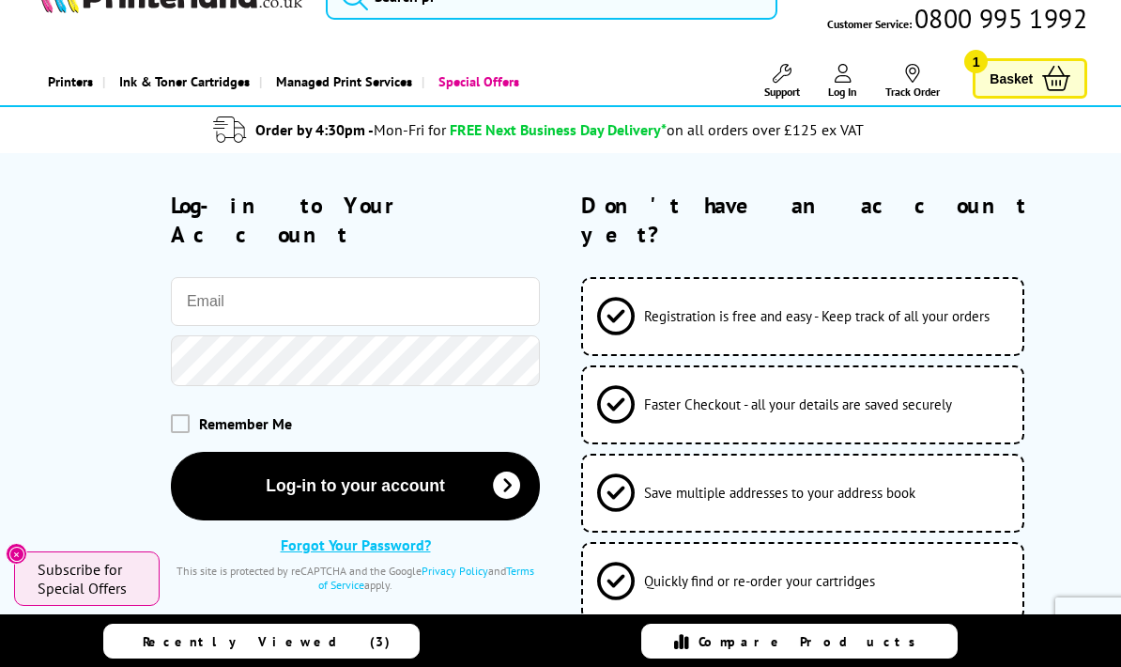
click at [935, 643] on span "Register" at bounding box center [934, 655] width 65 height 24
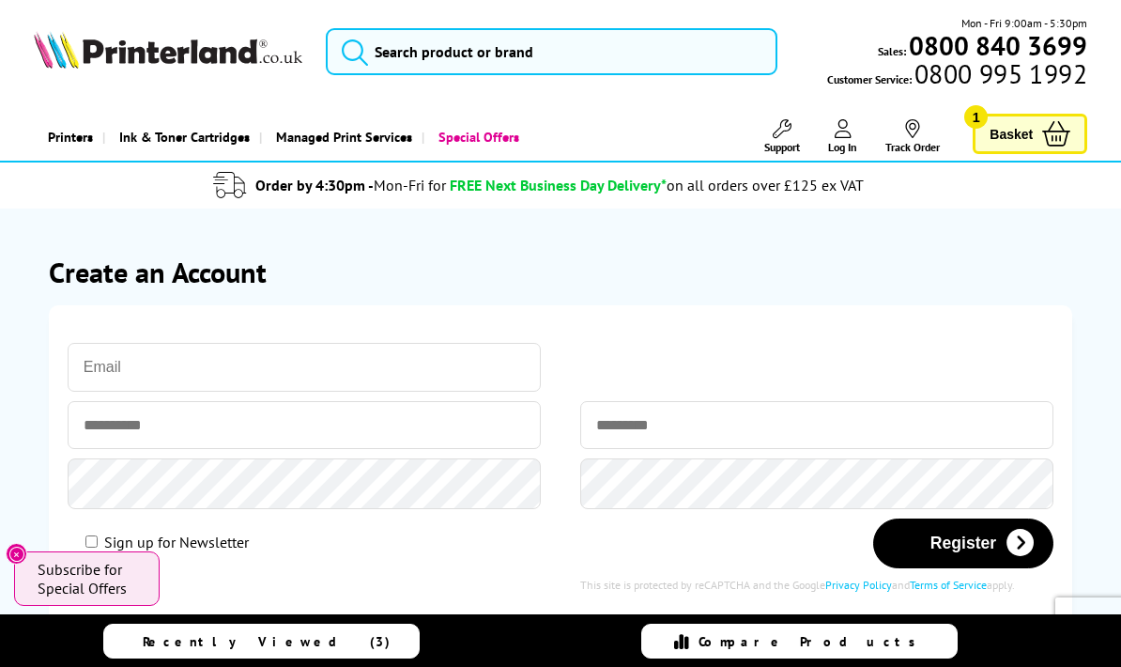
click at [232, 361] on input "email" at bounding box center [304, 367] width 473 height 49
type input "[EMAIL_ADDRESS][DOMAIN_NAME]"
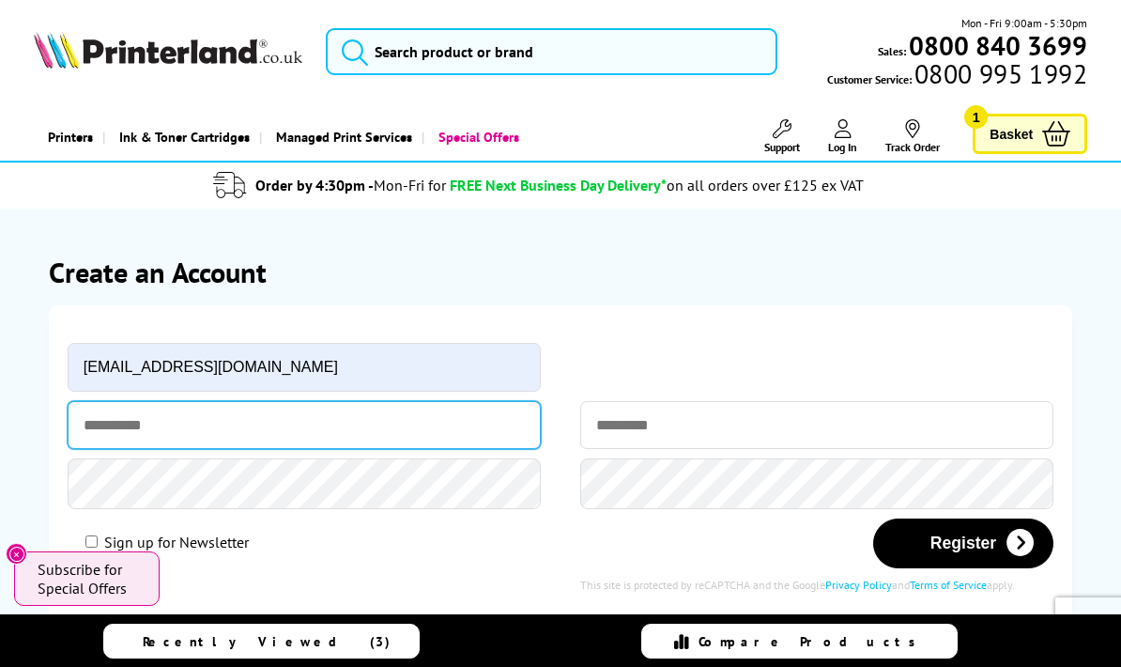
type input "******"
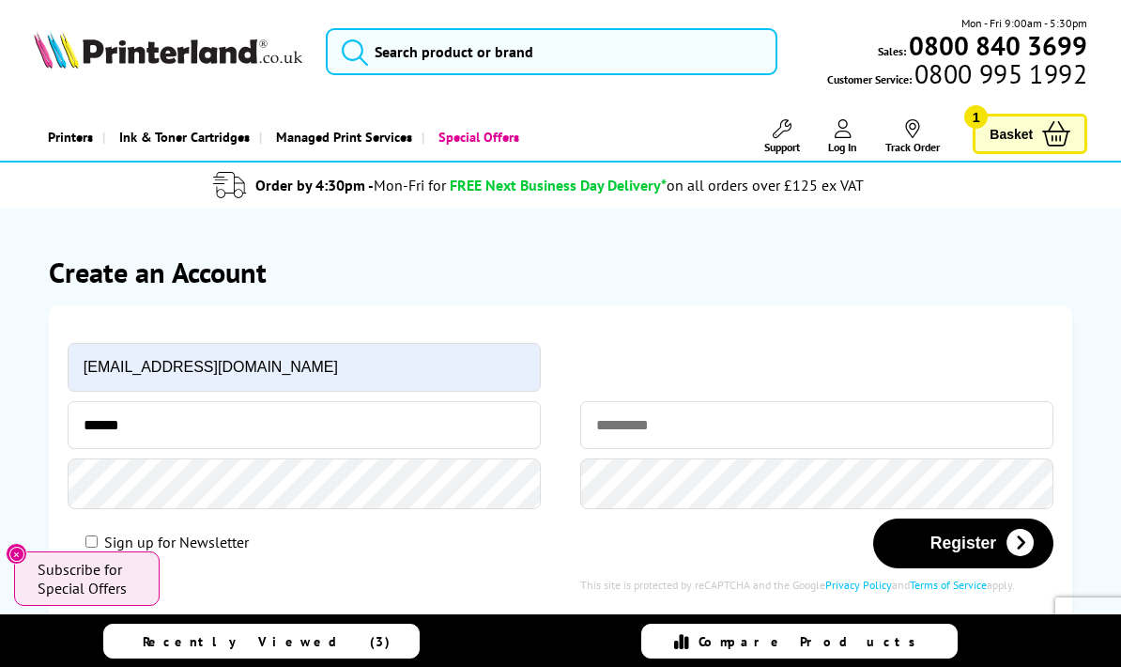
type input "*****"
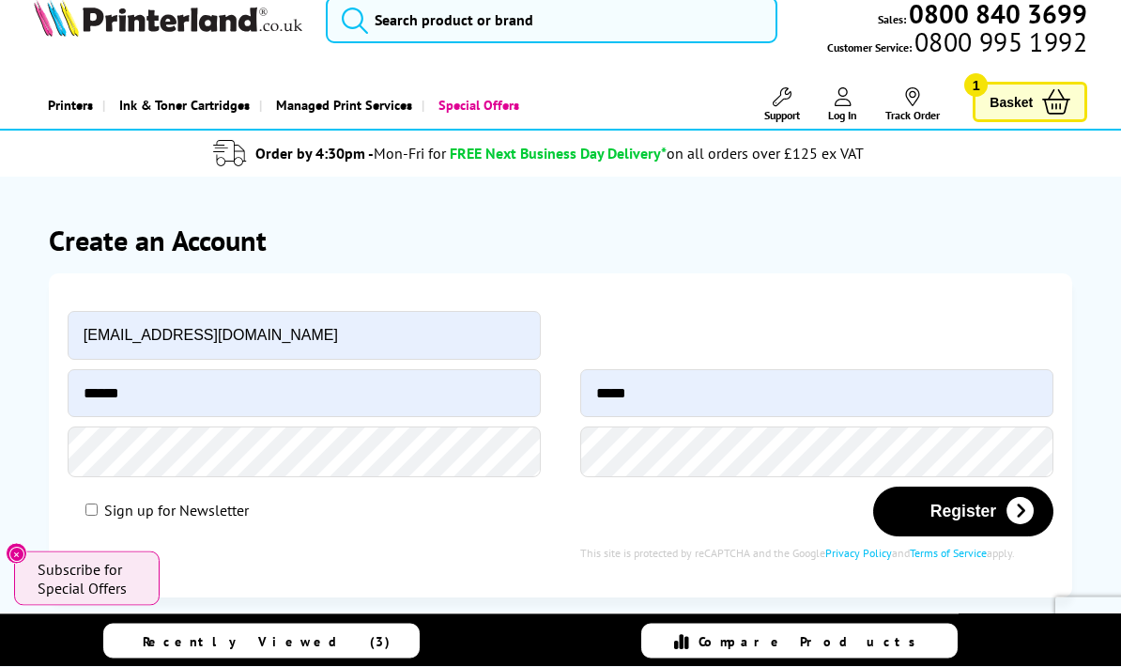
scroll to position [32, 0]
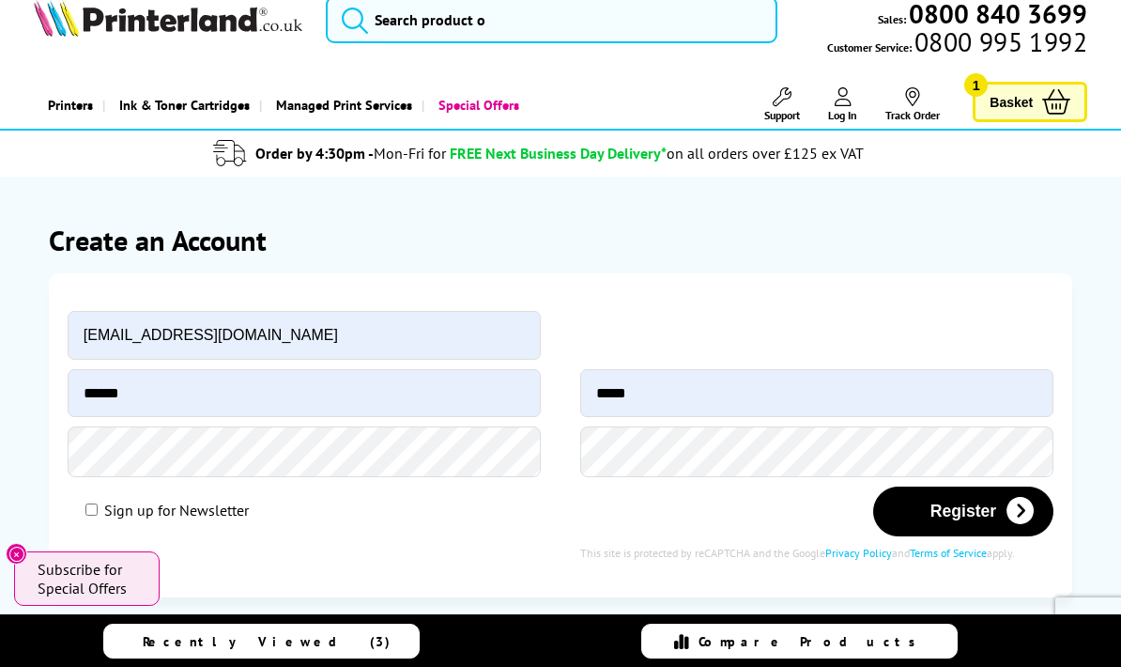
click at [87, 516] on input "Sign up for Newsletter" at bounding box center [91, 509] width 12 height 12
checkbox input "true"
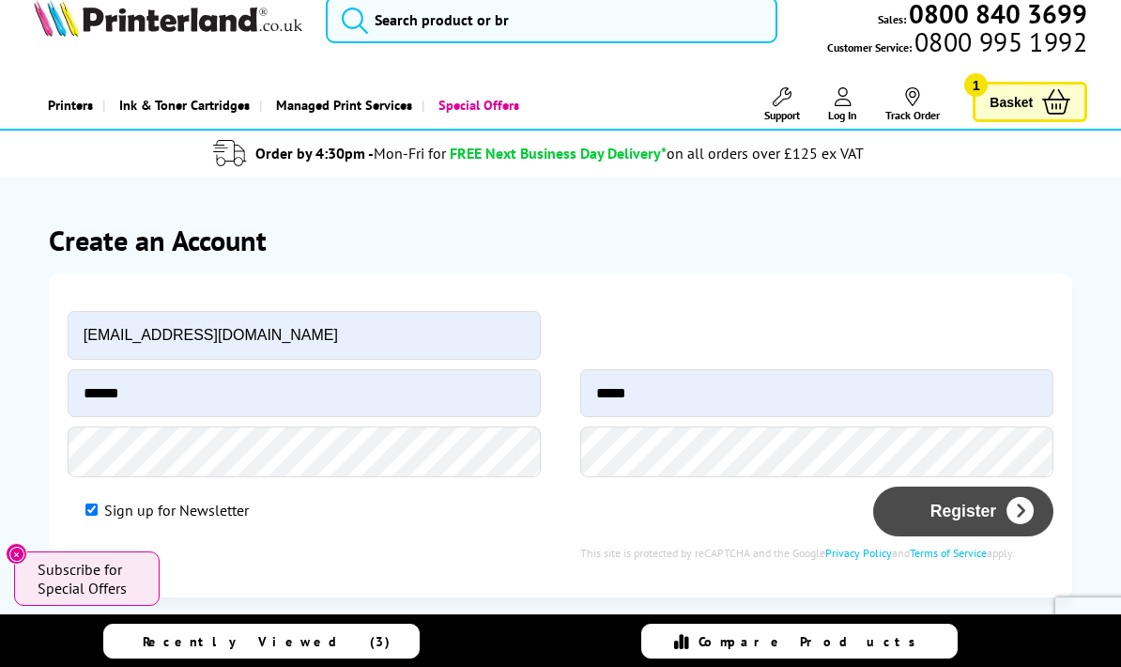
click at [958, 512] on button "Register" at bounding box center [963, 511] width 180 height 50
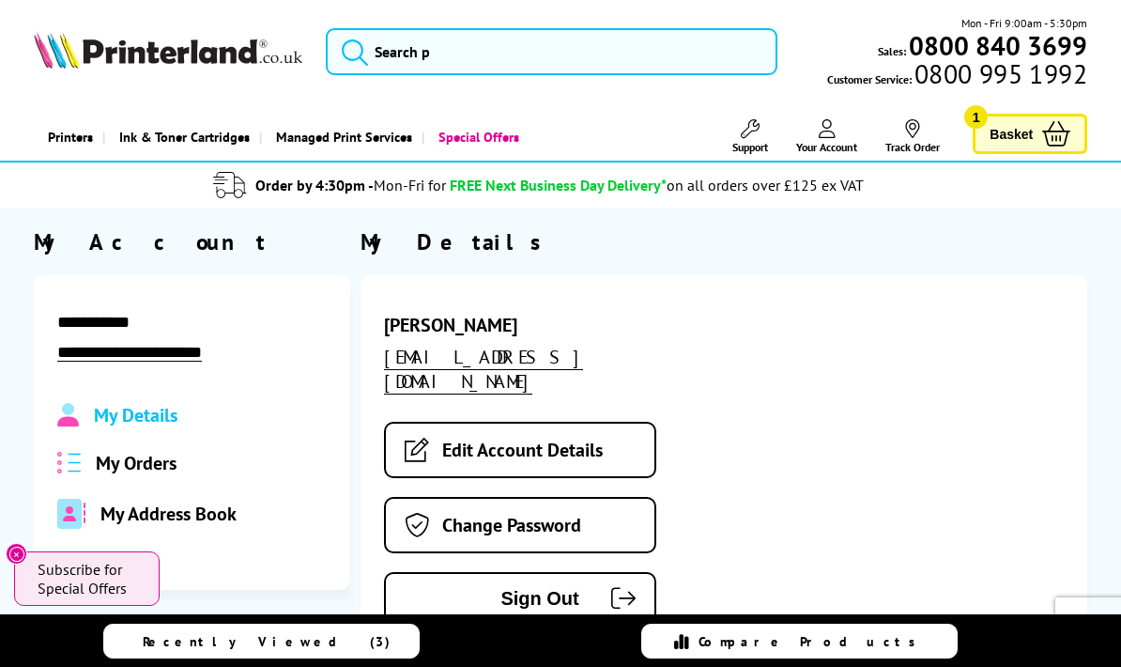
click at [1023, 131] on span "Basket" at bounding box center [1011, 133] width 43 height 25
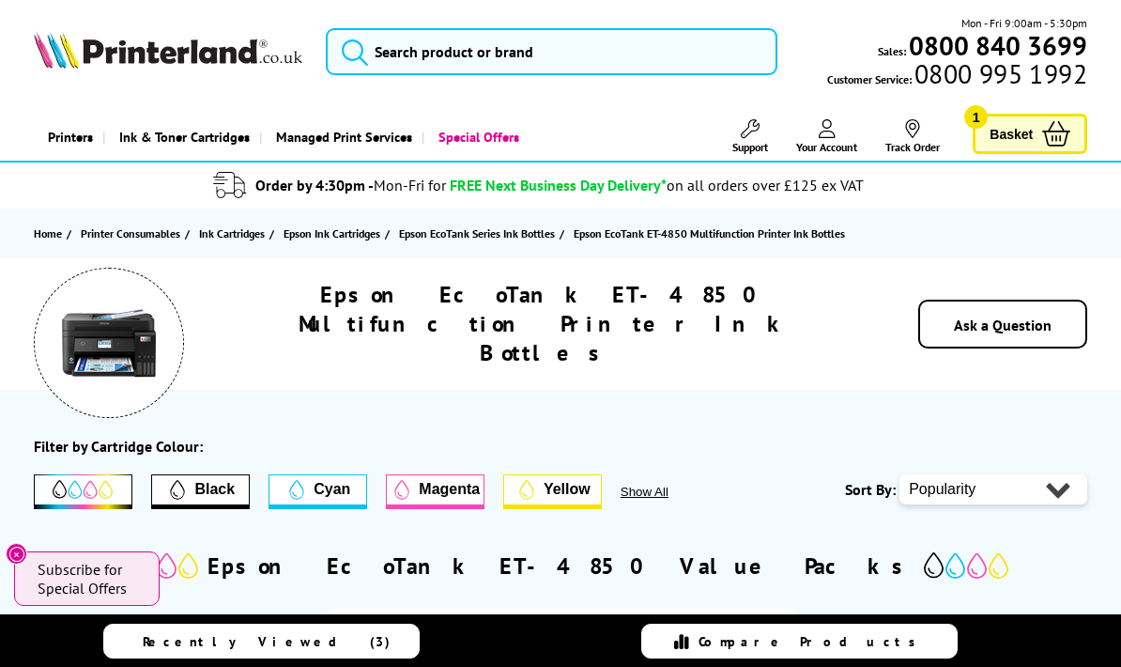
click at [289, 325] on h1 "Epson EcoTank ET-4850 Multifunction Printer Ink Bottles" at bounding box center [544, 323] width 641 height 87
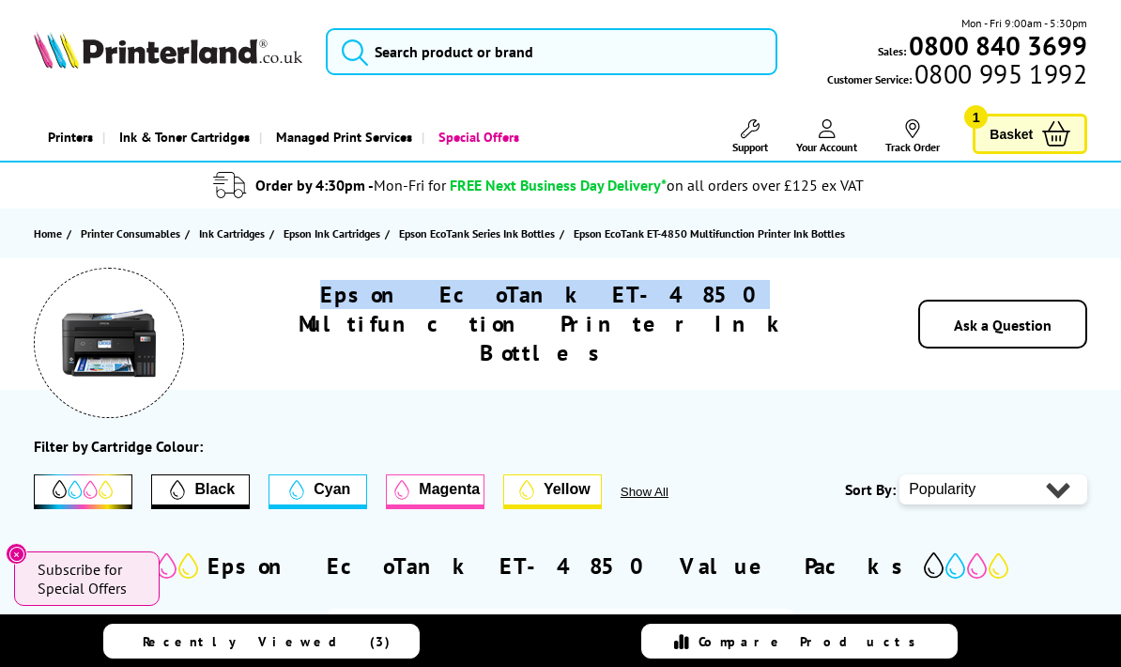
copy h1 "Epson EcoTank ET-4850"
click at [392, 49] on input "search" at bounding box center [552, 51] width 452 height 47
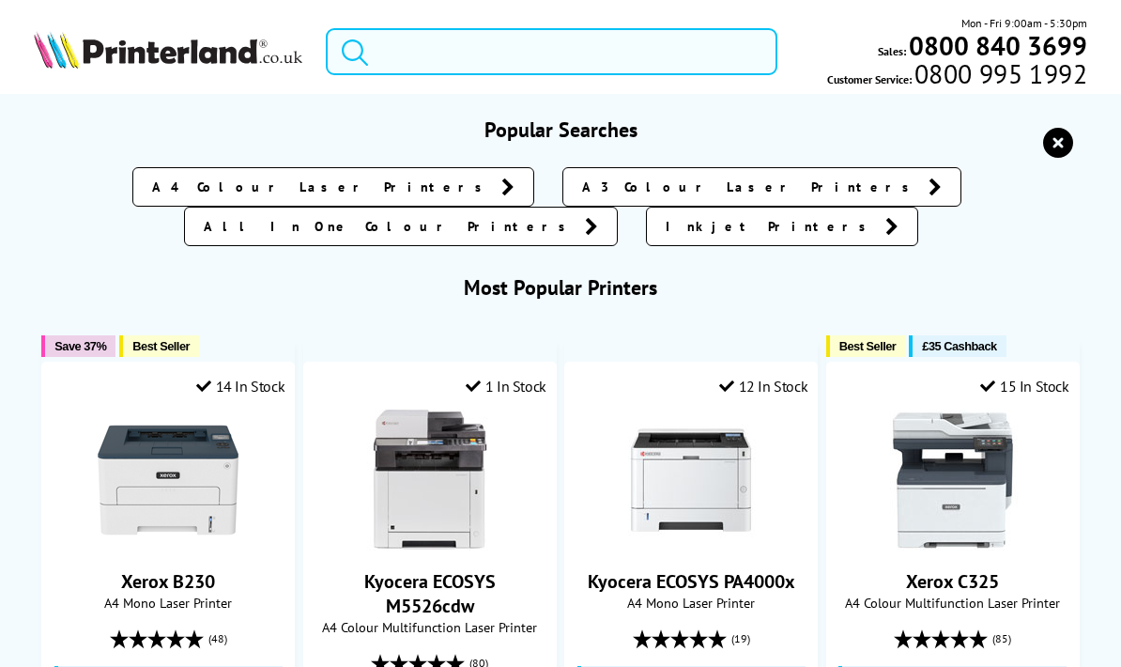
paste input "Epson EcoTank ET-4850"
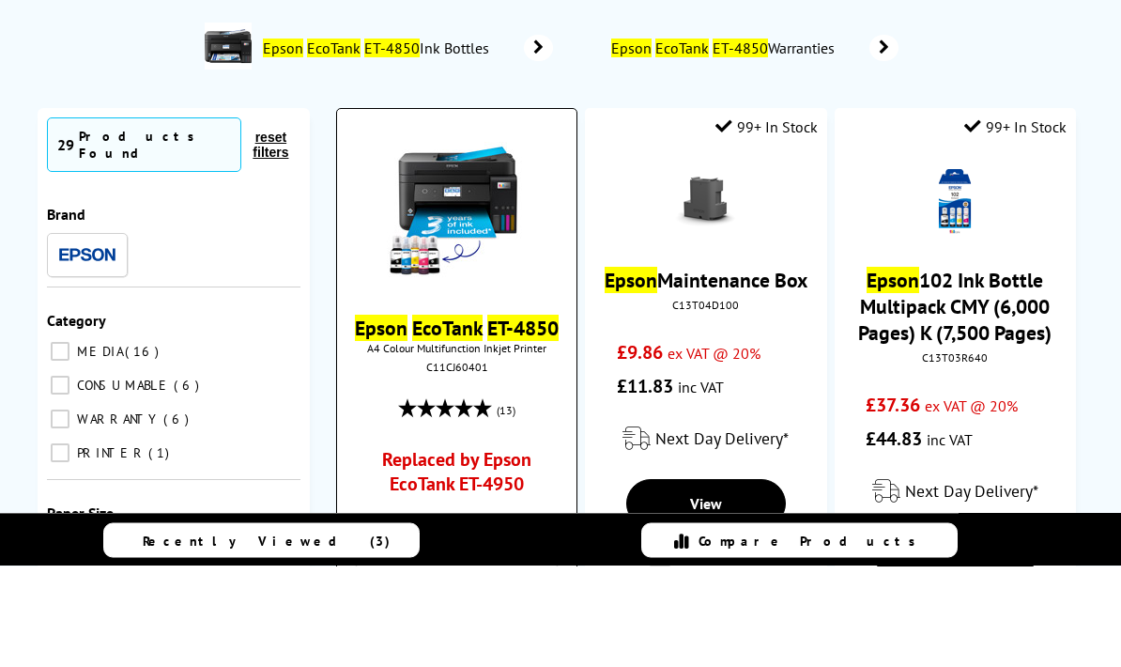
type input "Epson EcoTank ET-4850"
click at [446, 548] on link "Replaced by Epson EcoTank ET-4950" at bounding box center [457, 577] width 177 height 58
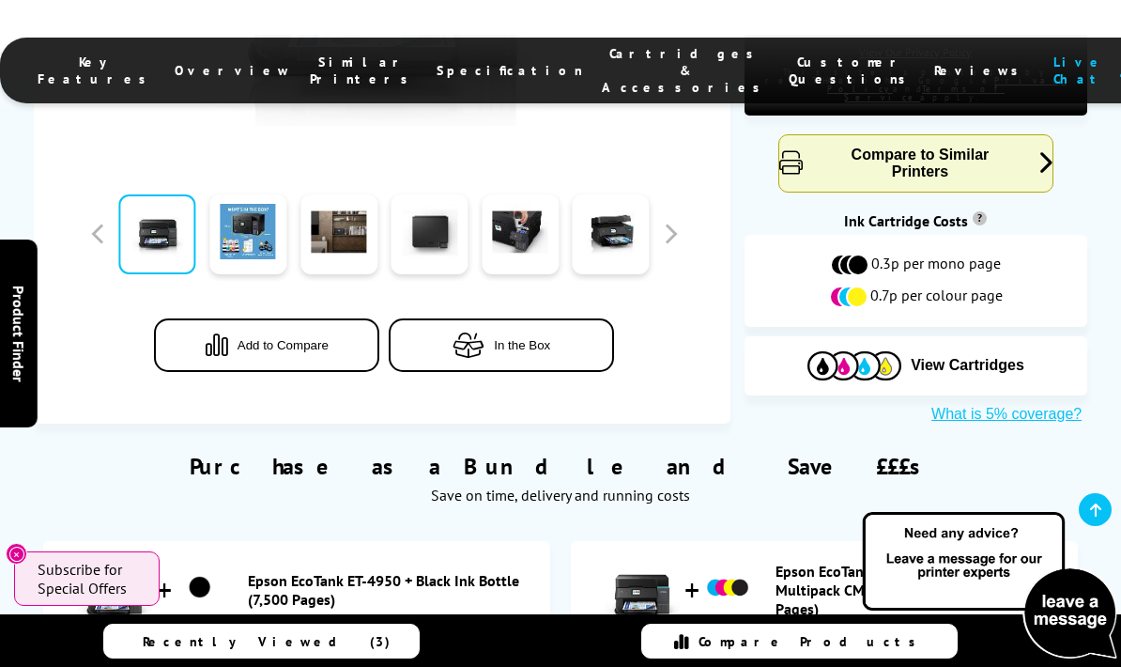
scroll to position [1087, 0]
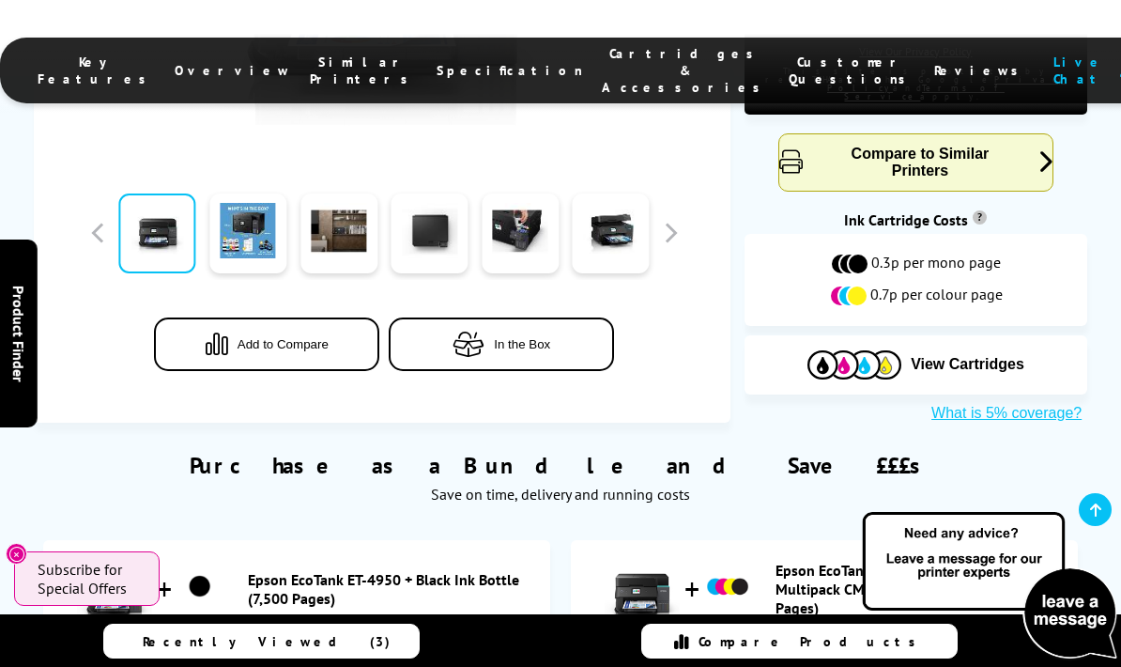
click at [1020, 404] on button "What is 5% coverage?" at bounding box center [1007, 413] width 162 height 19
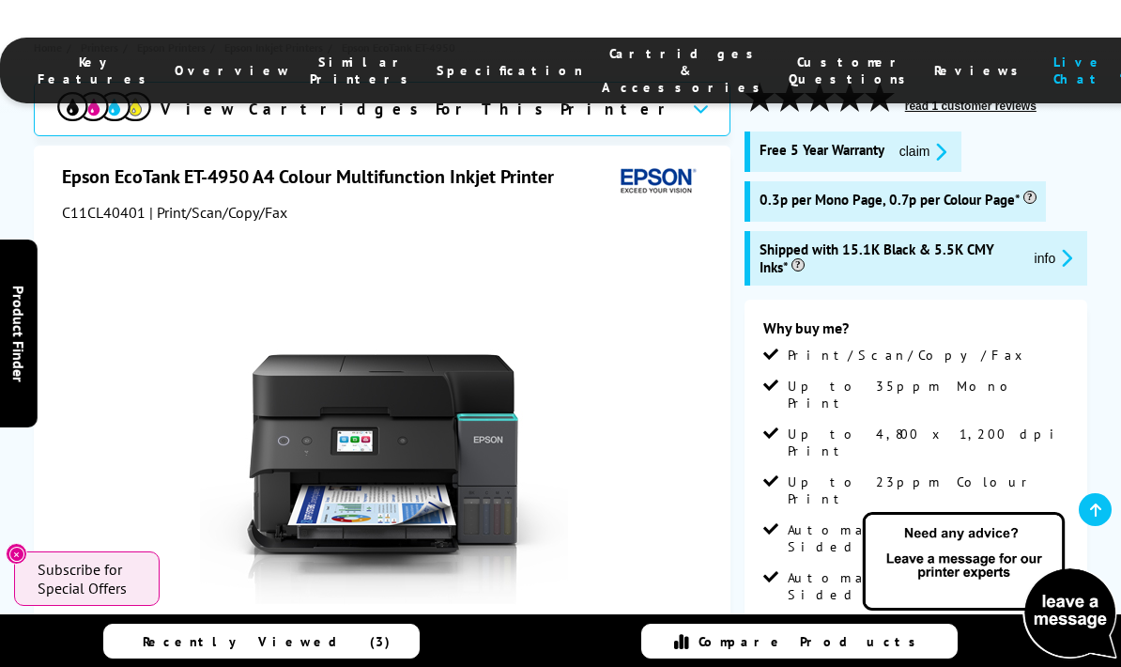
scroll to position [0, 0]
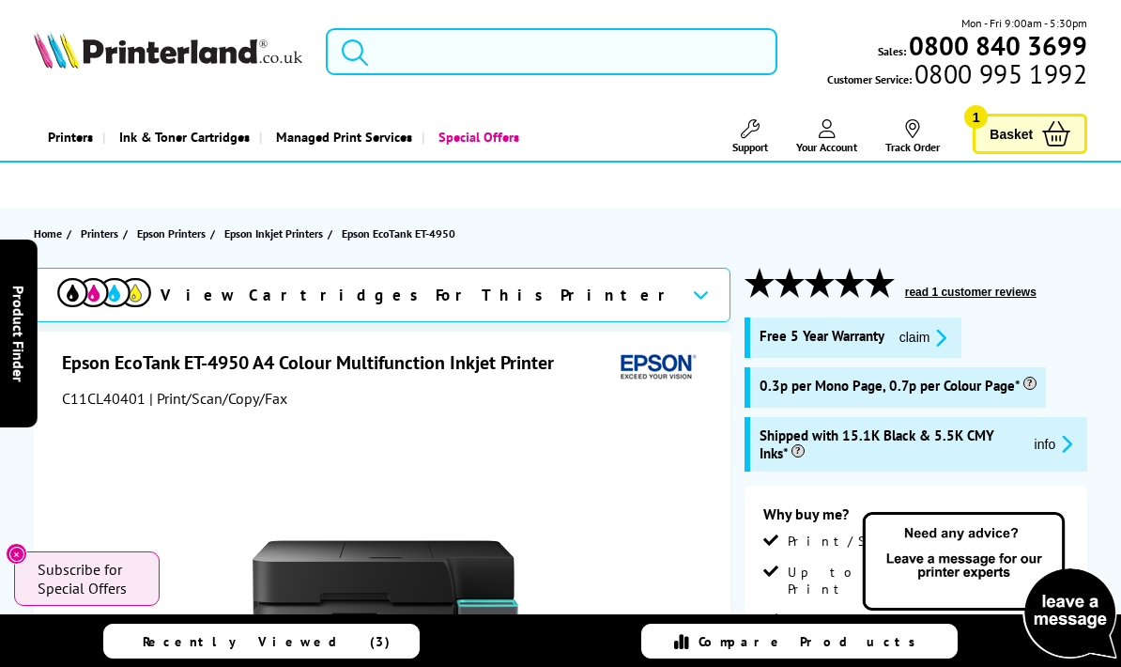
click at [385, 53] on input "search" at bounding box center [552, 51] width 452 height 47
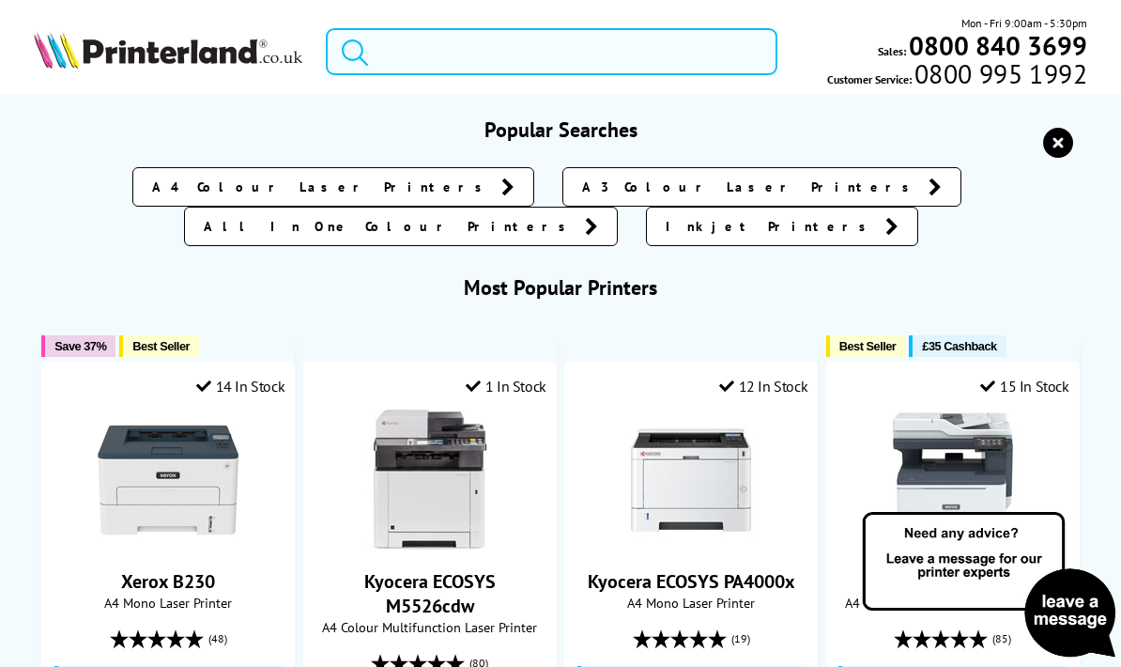
paste input "Epson EcoTank ET-4850"
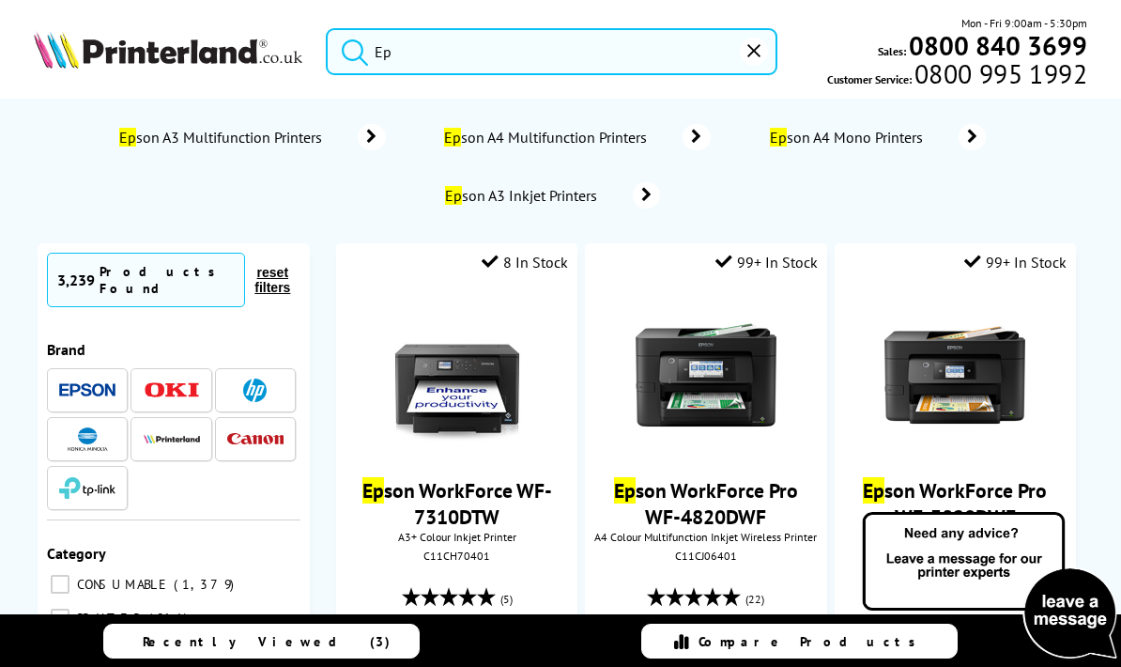
type input "E"
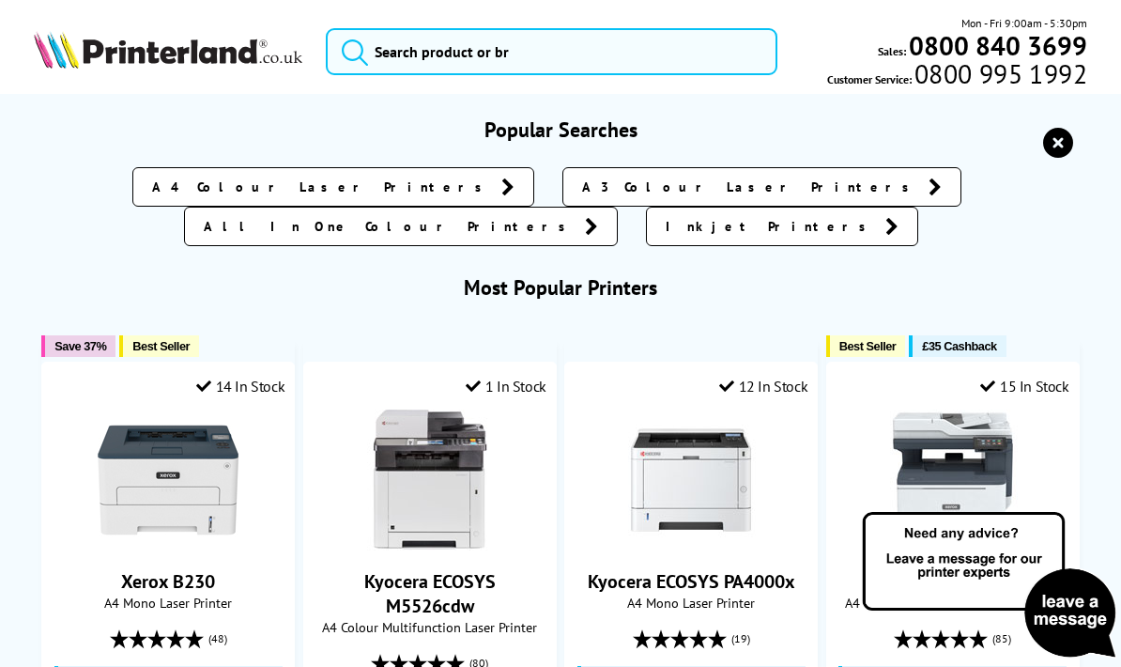
click at [872, 217] on span "Inkjet Printers" at bounding box center [771, 226] width 210 height 19
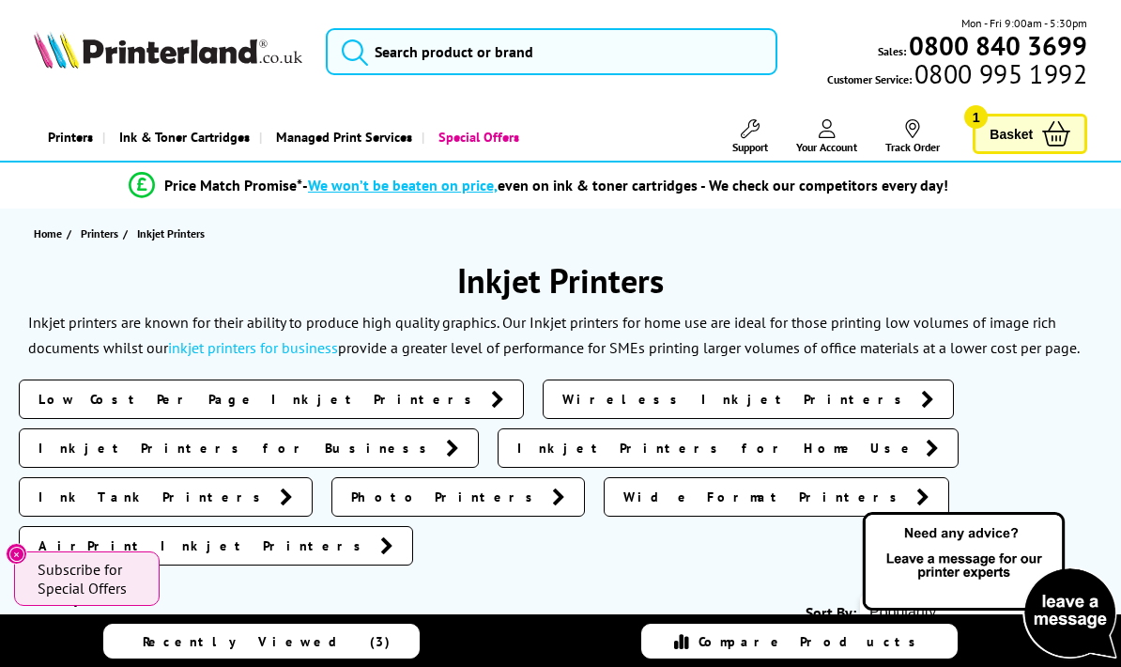
click at [116, 487] on span "Ink Tank Printers" at bounding box center [155, 496] width 232 height 19
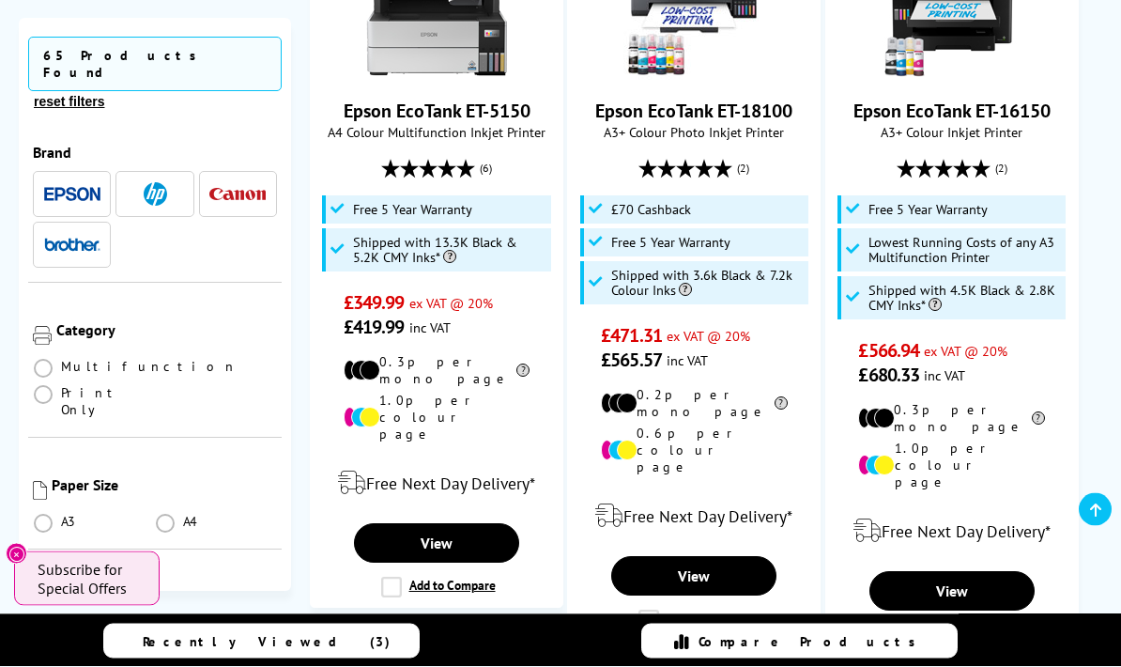
scroll to position [3073, 0]
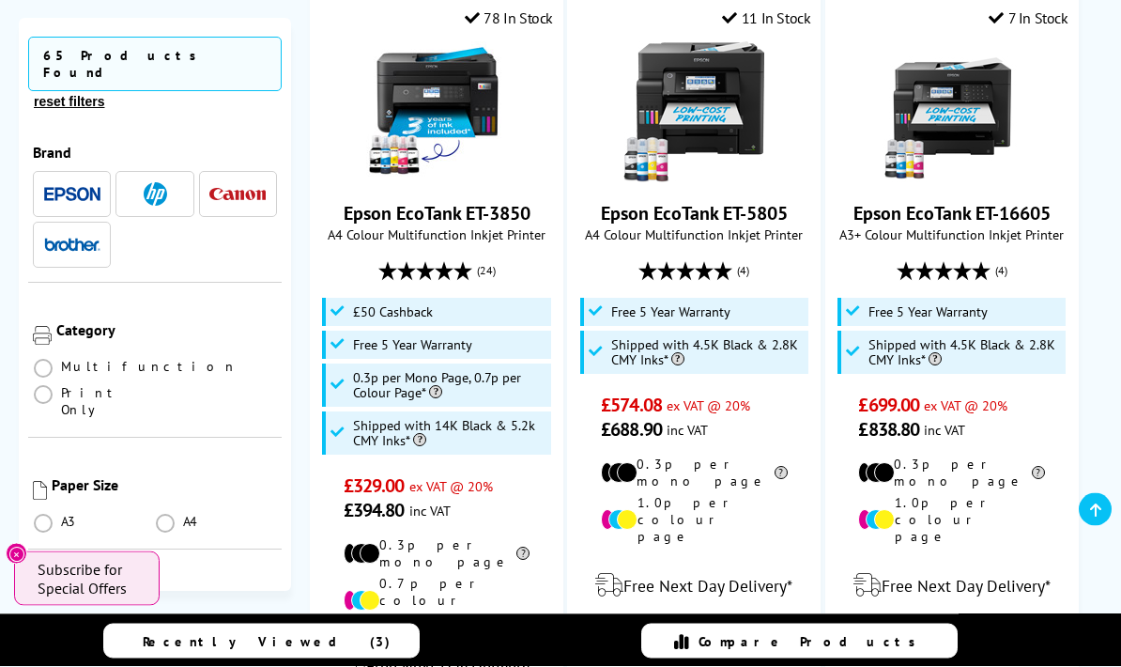
scroll to position [1976, 0]
